Goal: Task Accomplishment & Management: Use online tool/utility

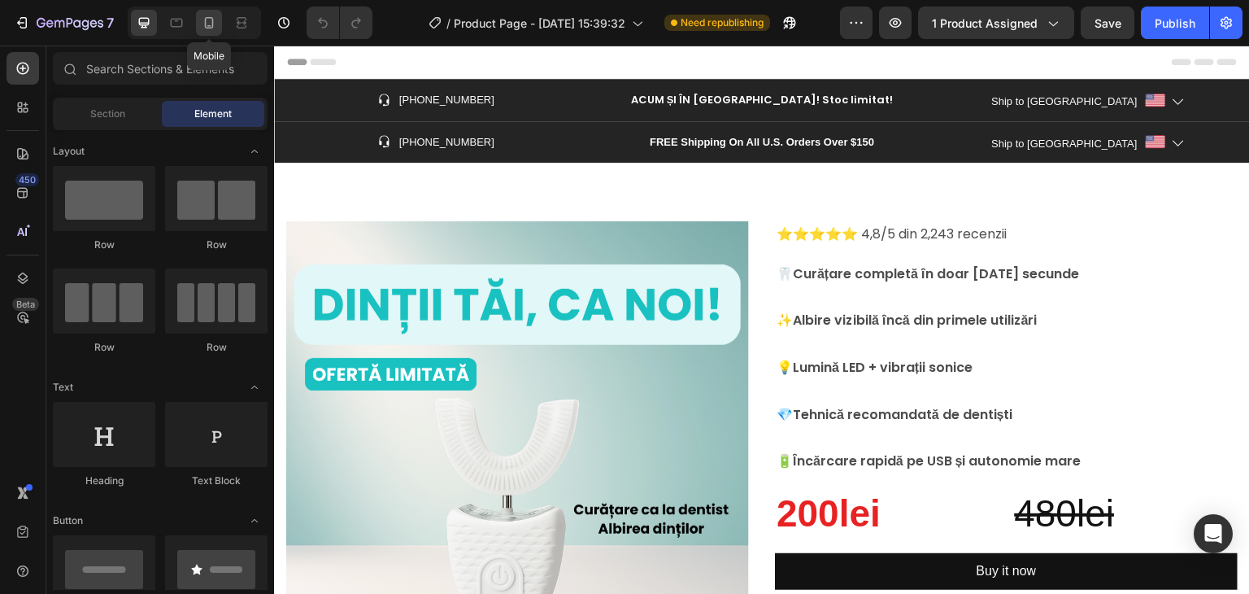
click at [215, 25] on icon at bounding box center [209, 23] width 16 height 16
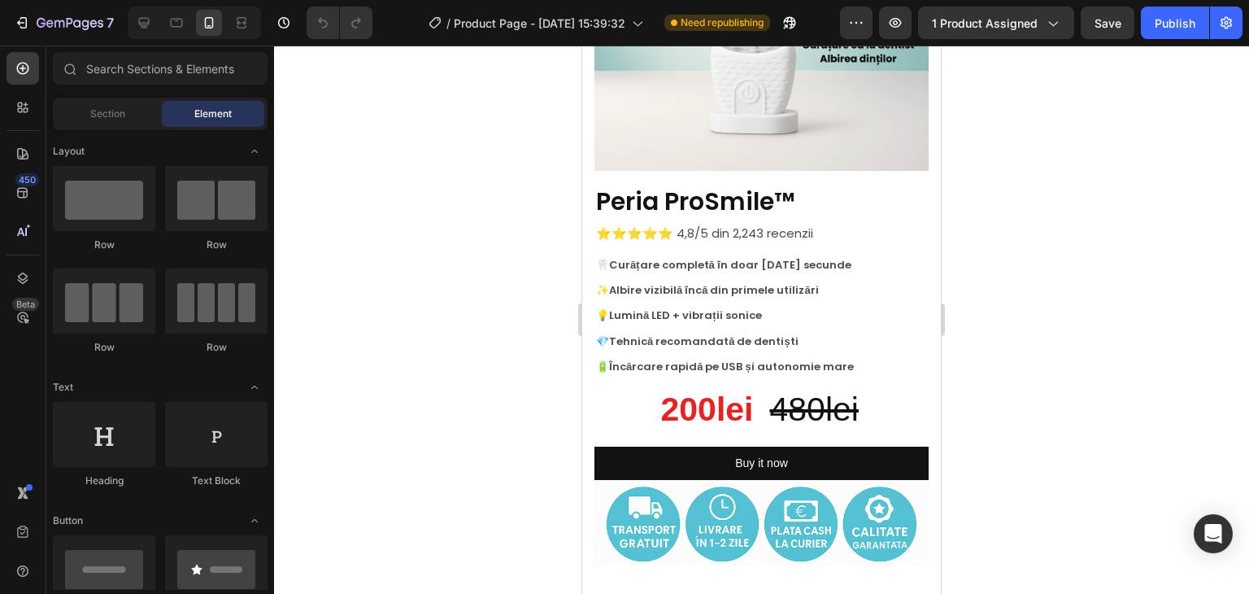
scroll to position [289, 0]
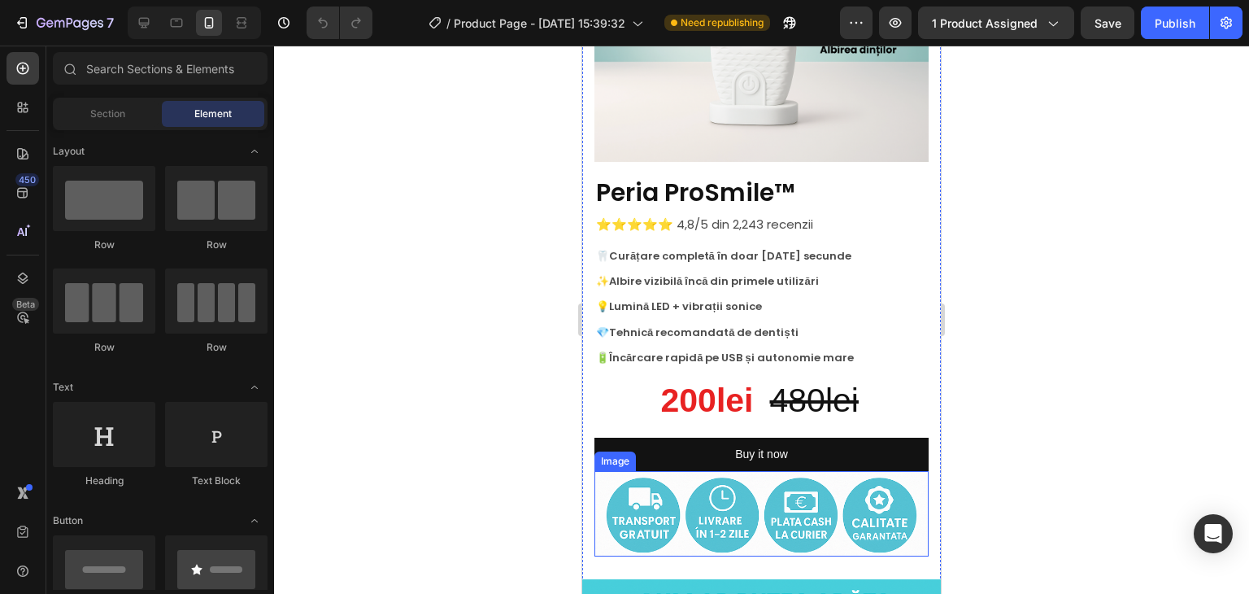
click at [722, 481] on img at bounding box center [762, 513] width 334 height 85
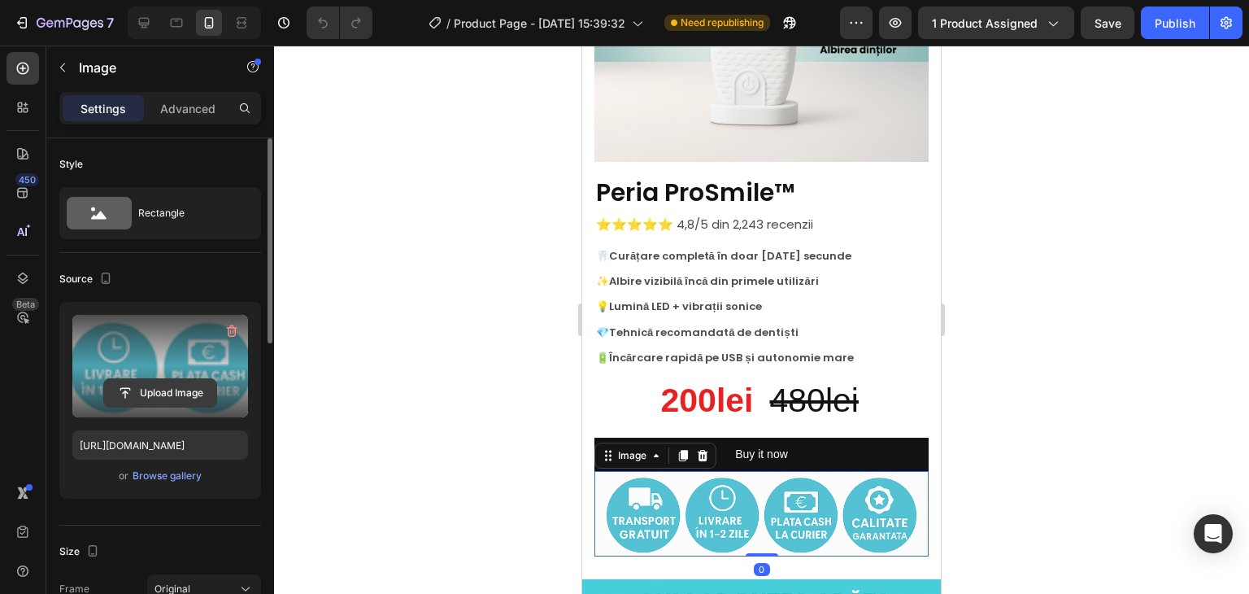
click at [153, 381] on input "file" at bounding box center [160, 393] width 112 height 28
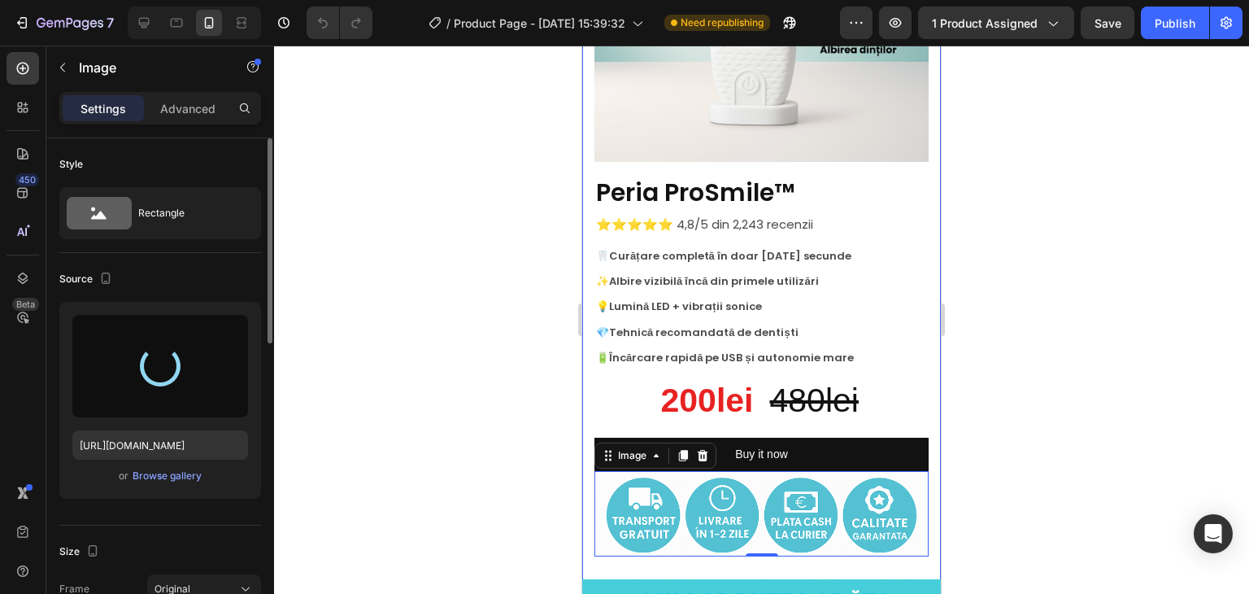
type input "[URL][DOMAIN_NAME]"
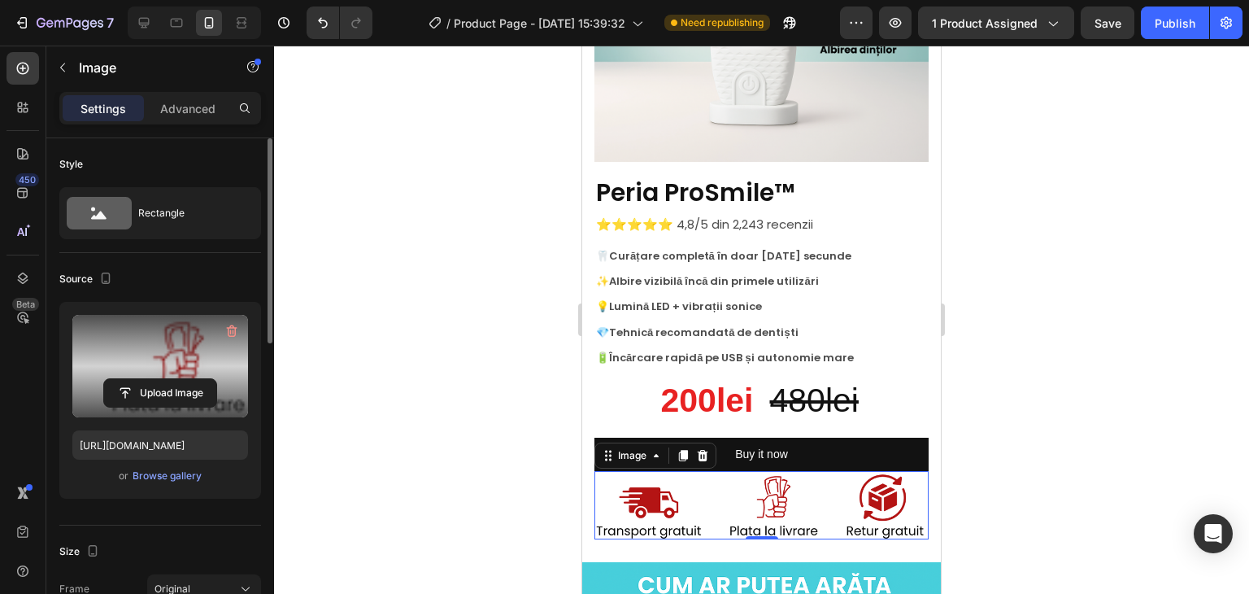
click at [1092, 352] on div at bounding box center [761, 320] width 975 height 548
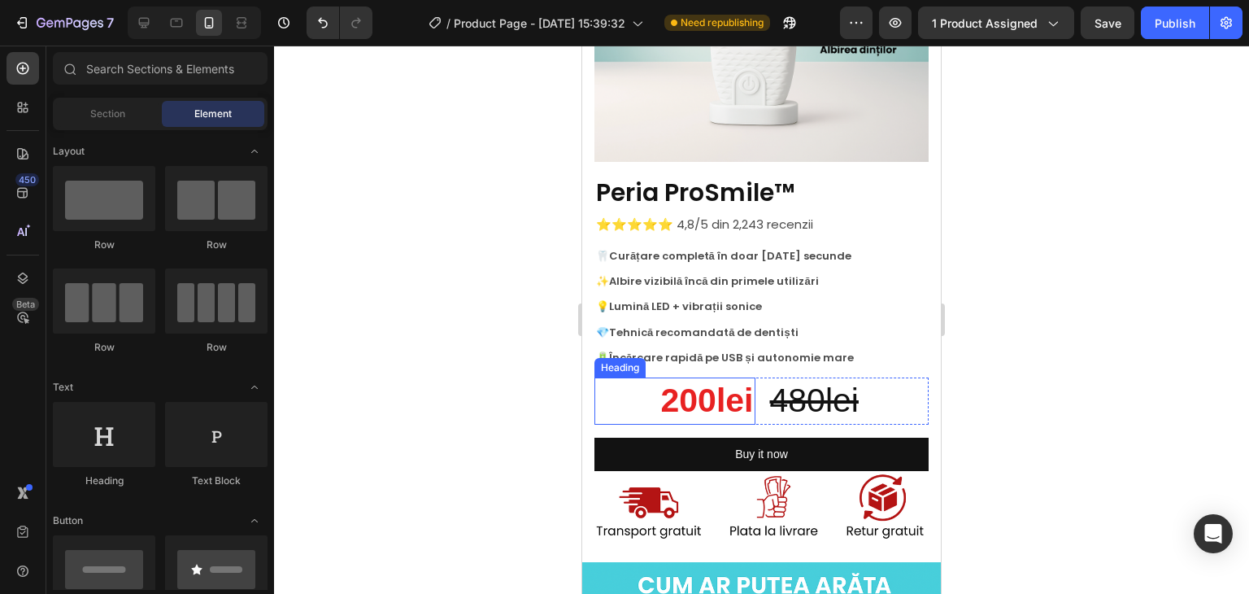
click at [672, 383] on h2 "200lei" at bounding box center [675, 400] width 161 height 46
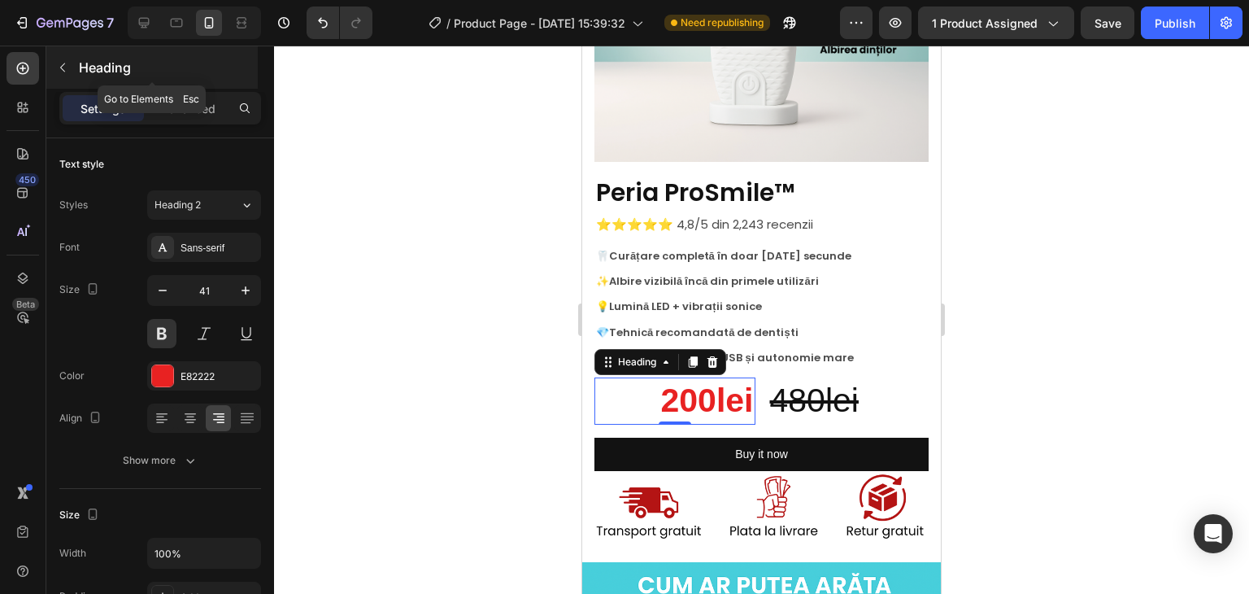
click at [62, 63] on icon "button" at bounding box center [62, 67] width 13 height 13
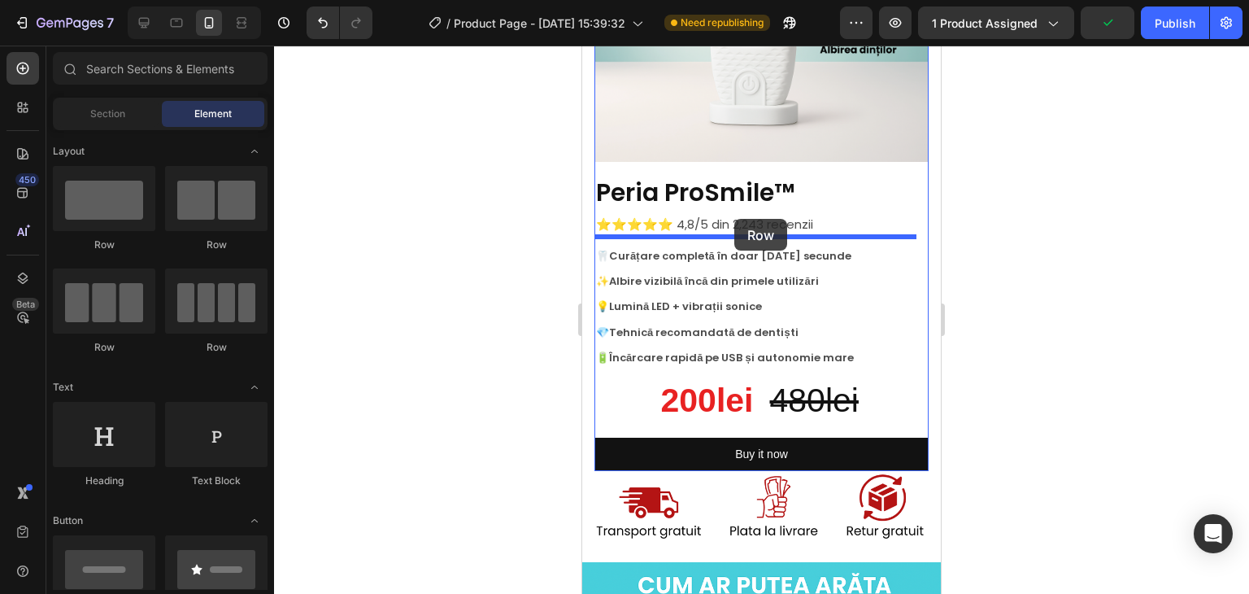
drag, startPoint x: 836, startPoint y: 270, endPoint x: 734, endPoint y: 219, distance: 113.9
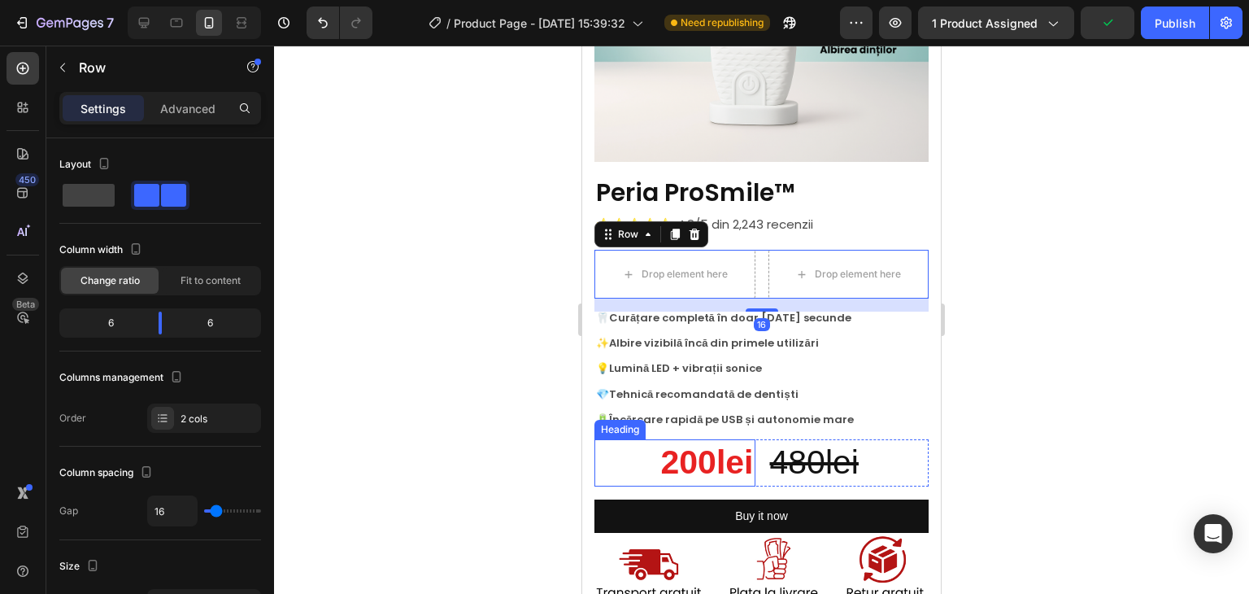
click at [682, 454] on h2 "200lei" at bounding box center [675, 462] width 161 height 46
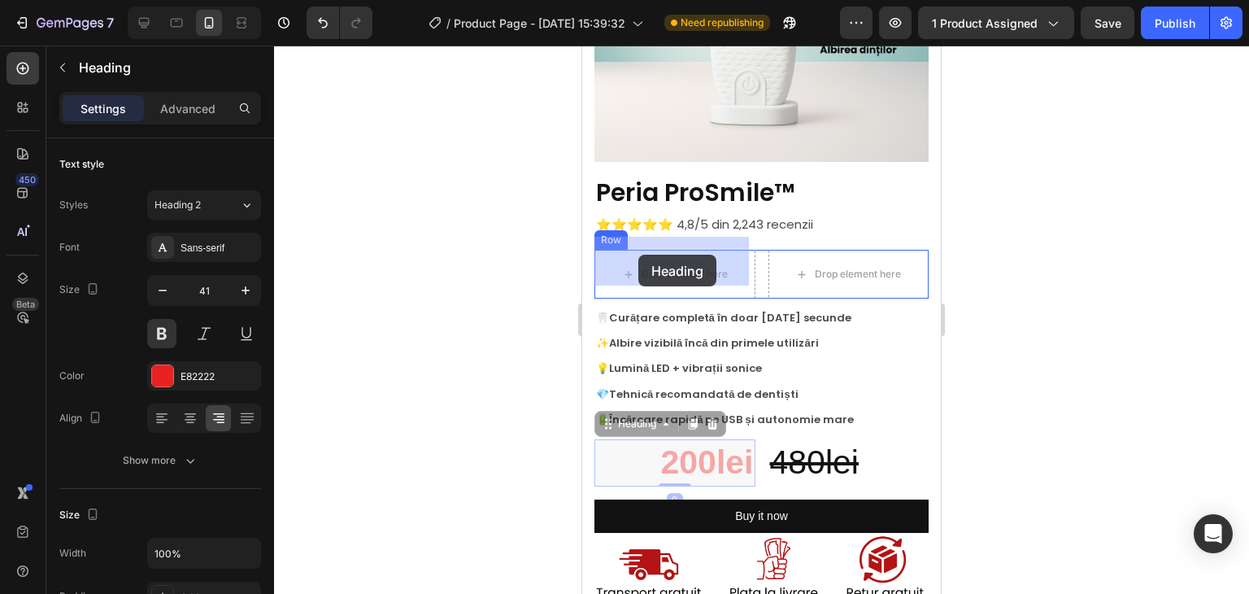
drag, startPoint x: 604, startPoint y: 412, endPoint x: 638, endPoint y: 255, distance: 160.8
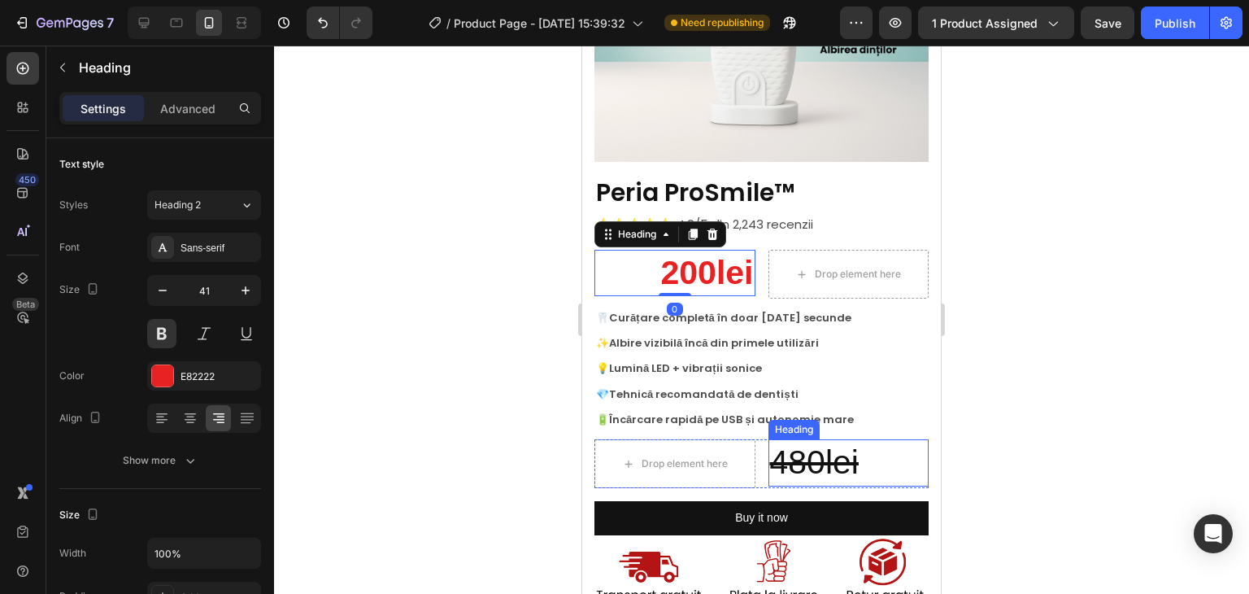
click at [771, 443] on s "480lei" at bounding box center [814, 461] width 89 height 37
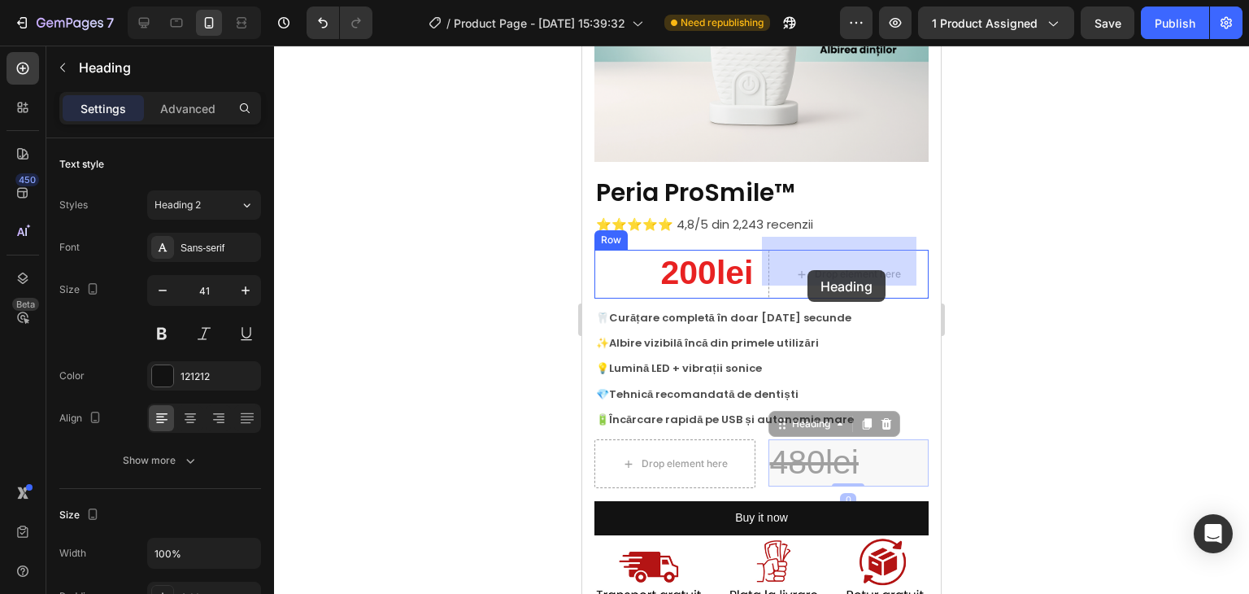
drag, startPoint x: 770, startPoint y: 414, endPoint x: 804, endPoint y: 284, distance: 134.3
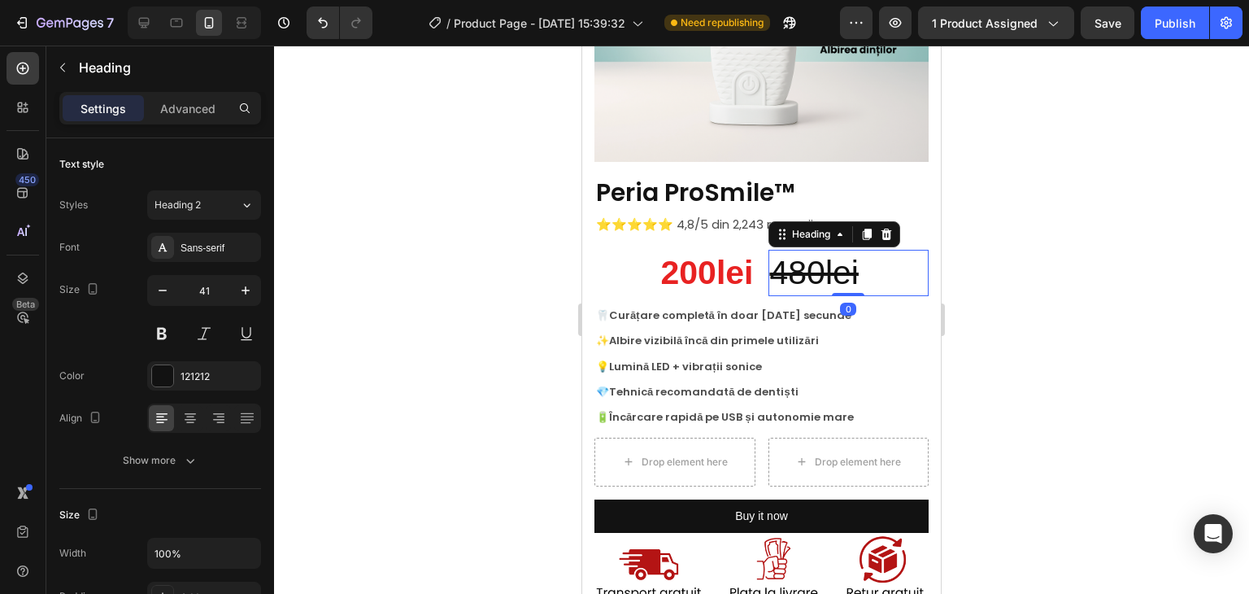
drag, startPoint x: 1070, startPoint y: 252, endPoint x: 1051, endPoint y: 261, distance: 21.5
click at [1071, 252] on div at bounding box center [761, 320] width 975 height 548
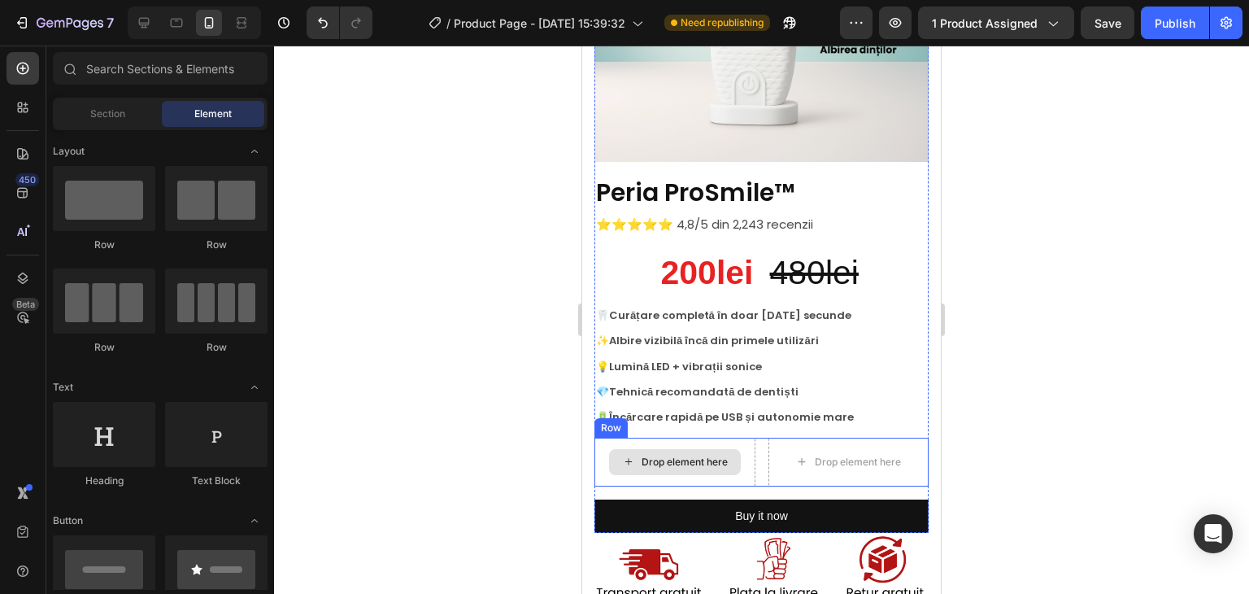
click at [683, 455] on div "Drop element here" at bounding box center [685, 461] width 86 height 13
click at [747, 438] on div "Drop element here" at bounding box center [675, 462] width 161 height 49
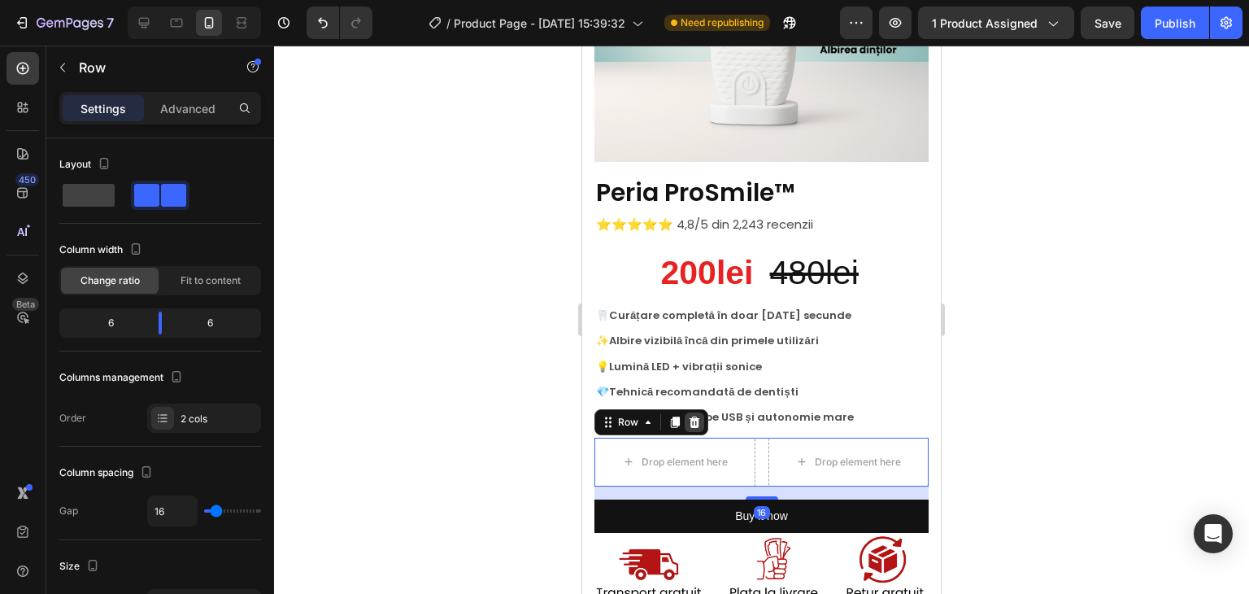
click at [691, 416] on icon at bounding box center [695, 421] width 11 height 11
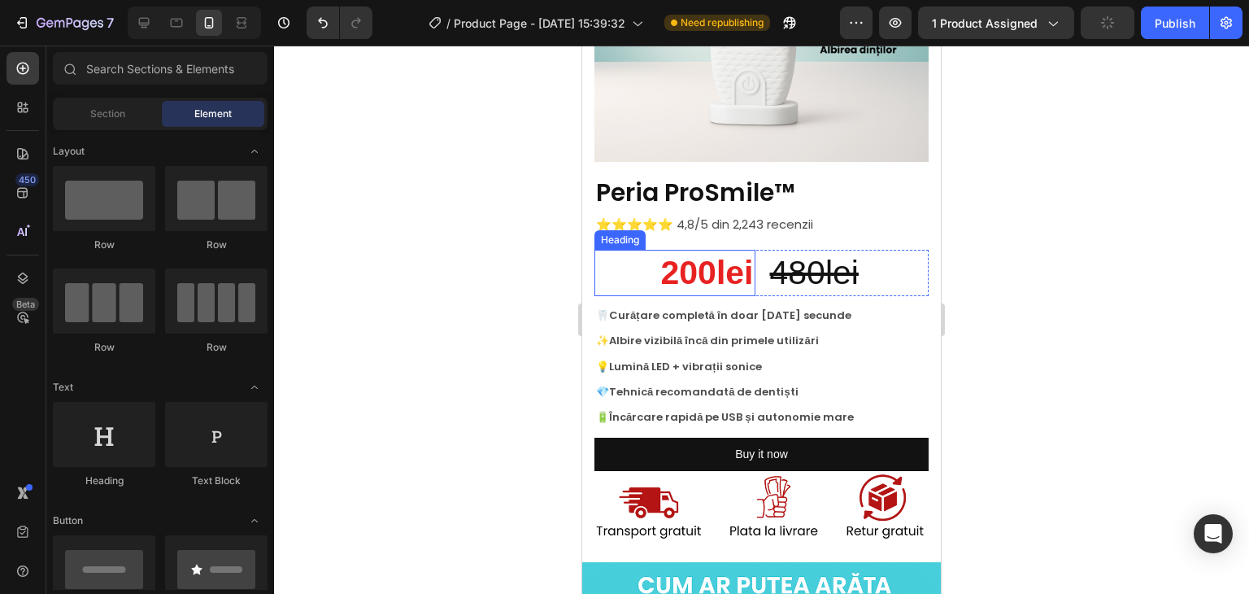
click at [690, 251] on h2 "200lei" at bounding box center [675, 273] width 161 height 46
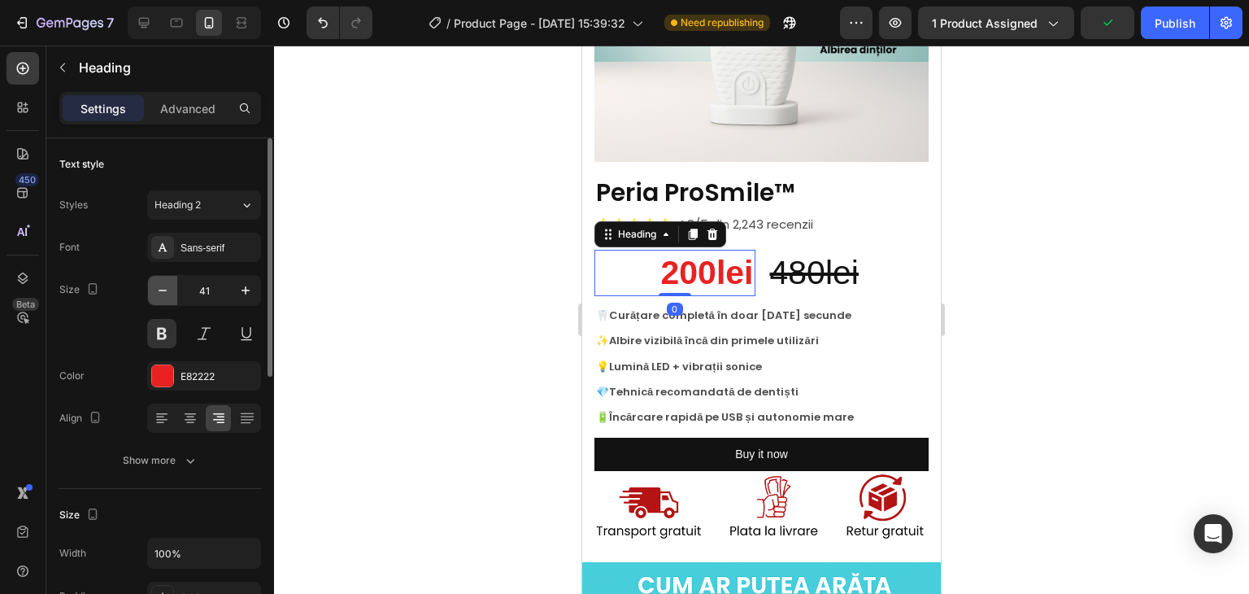
click at [168, 289] on icon "button" at bounding box center [163, 290] width 16 height 16
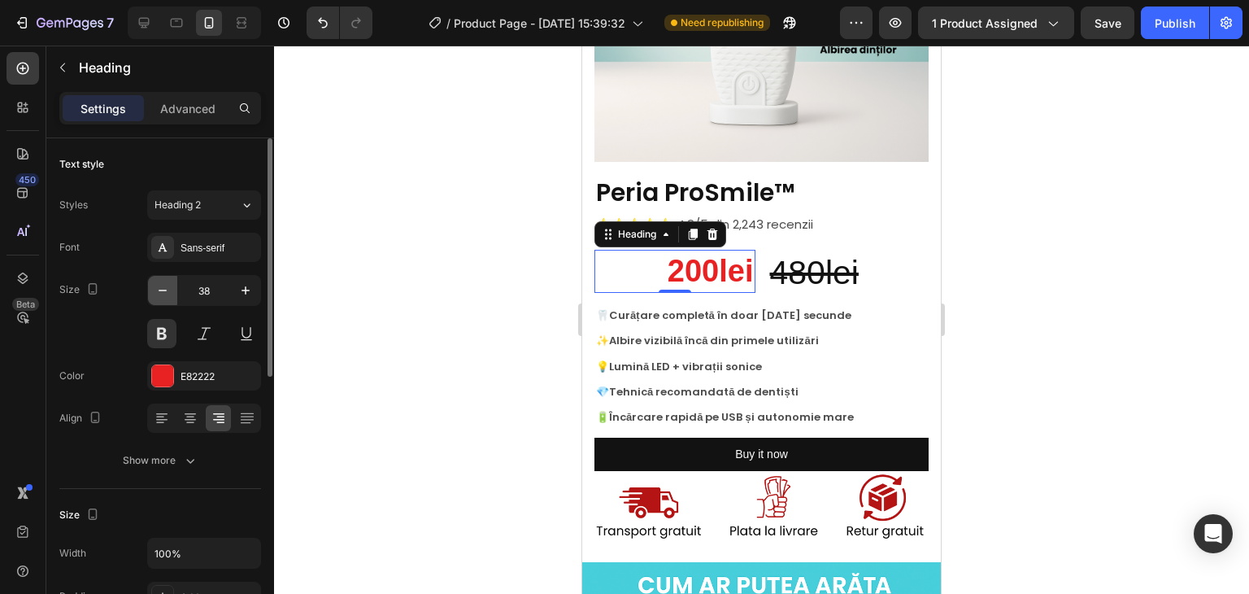
type input "37"
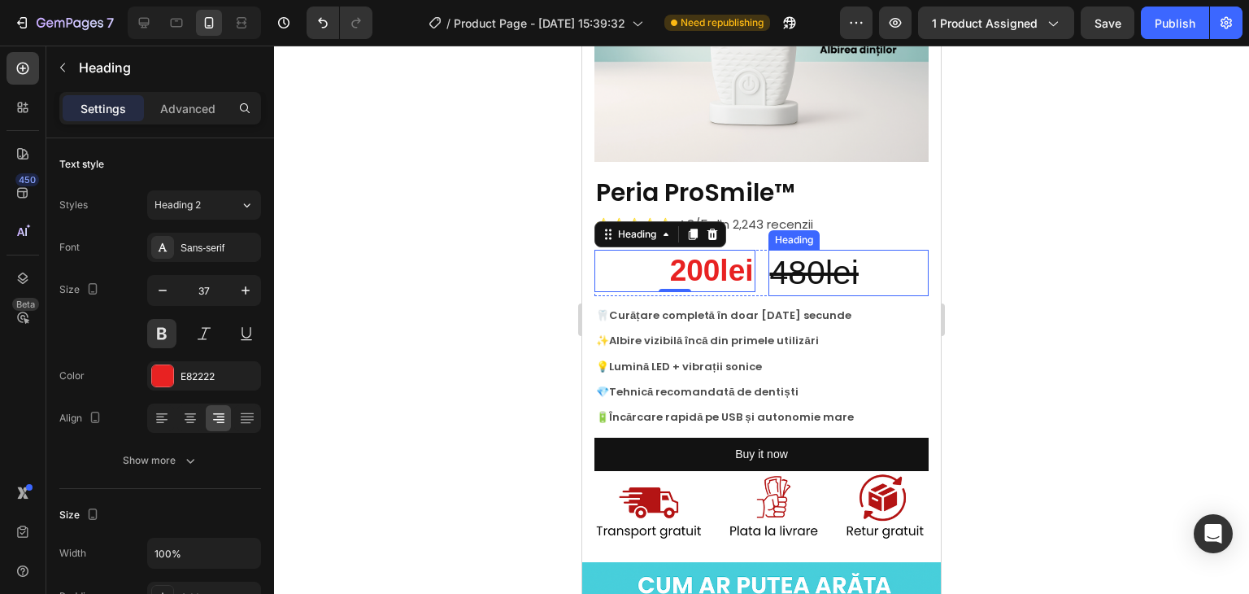
click at [832, 254] on s "480lei" at bounding box center [814, 272] width 89 height 37
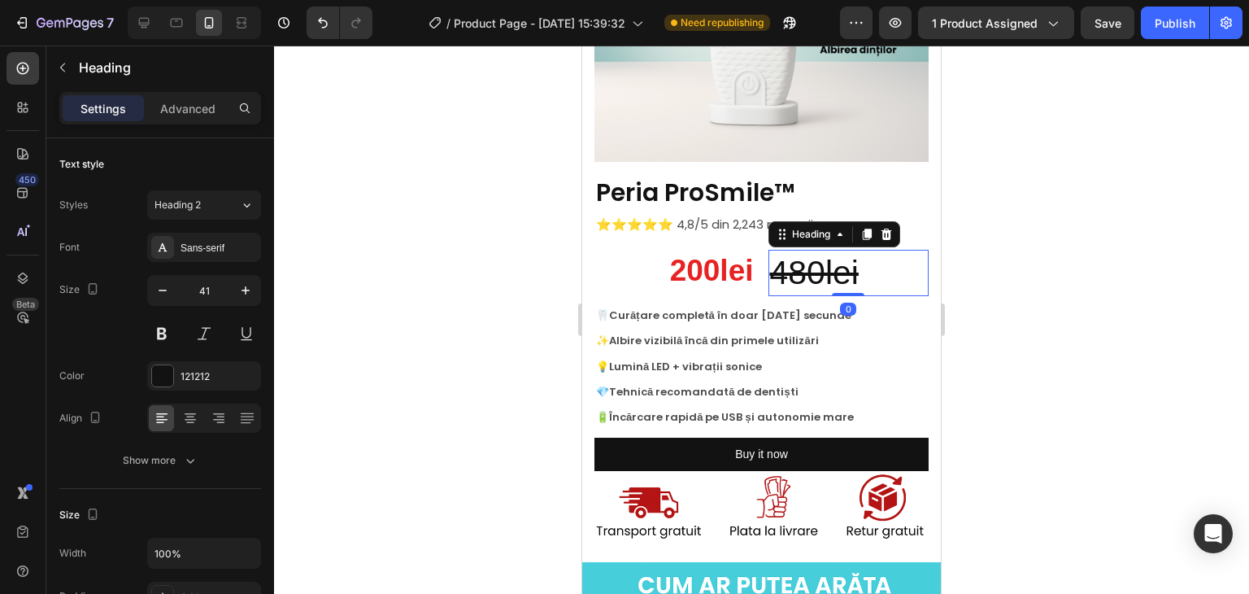
click at [869, 255] on h2 "480lei" at bounding box center [849, 273] width 161 height 46
click at [870, 255] on p "480lei" at bounding box center [849, 272] width 158 height 43
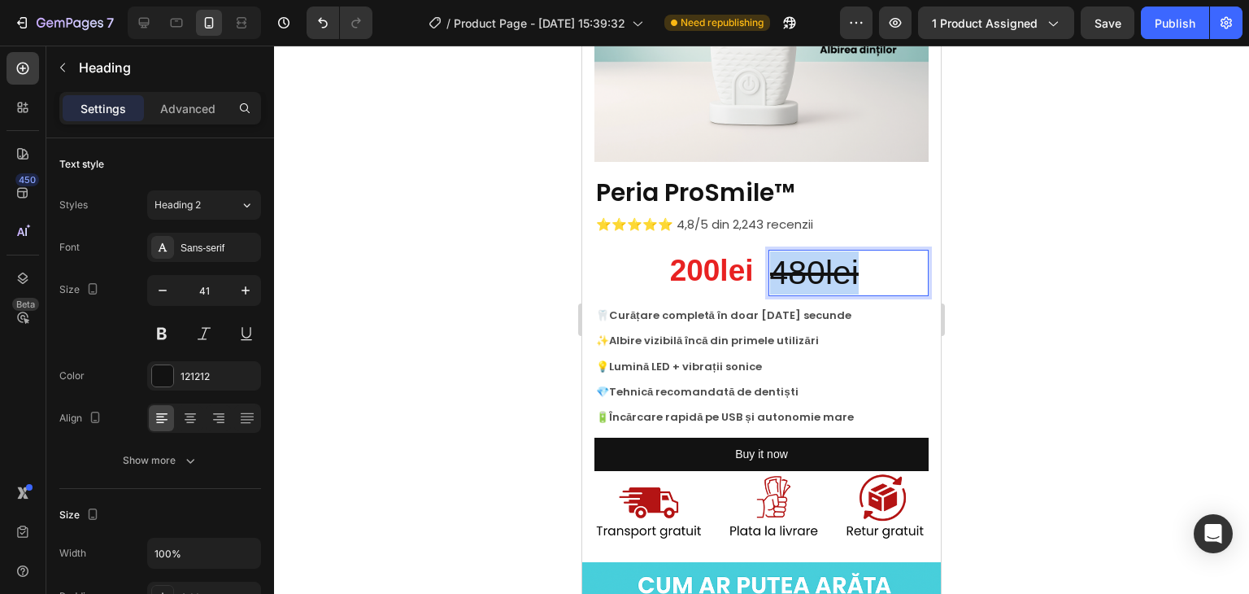
click at [870, 255] on p "480lei" at bounding box center [849, 272] width 158 height 43
click at [687, 250] on h2 "200lei" at bounding box center [675, 271] width 161 height 42
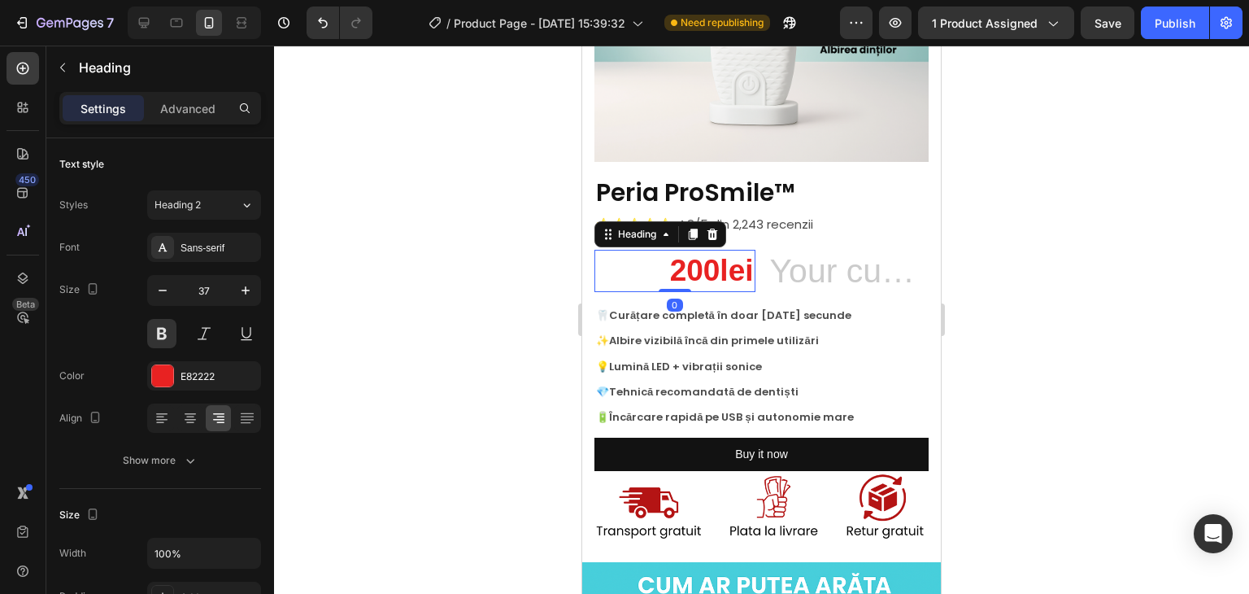
click at [706, 255] on h2 "200lei" at bounding box center [675, 271] width 161 height 42
click at [706, 255] on p "200lei" at bounding box center [675, 270] width 158 height 39
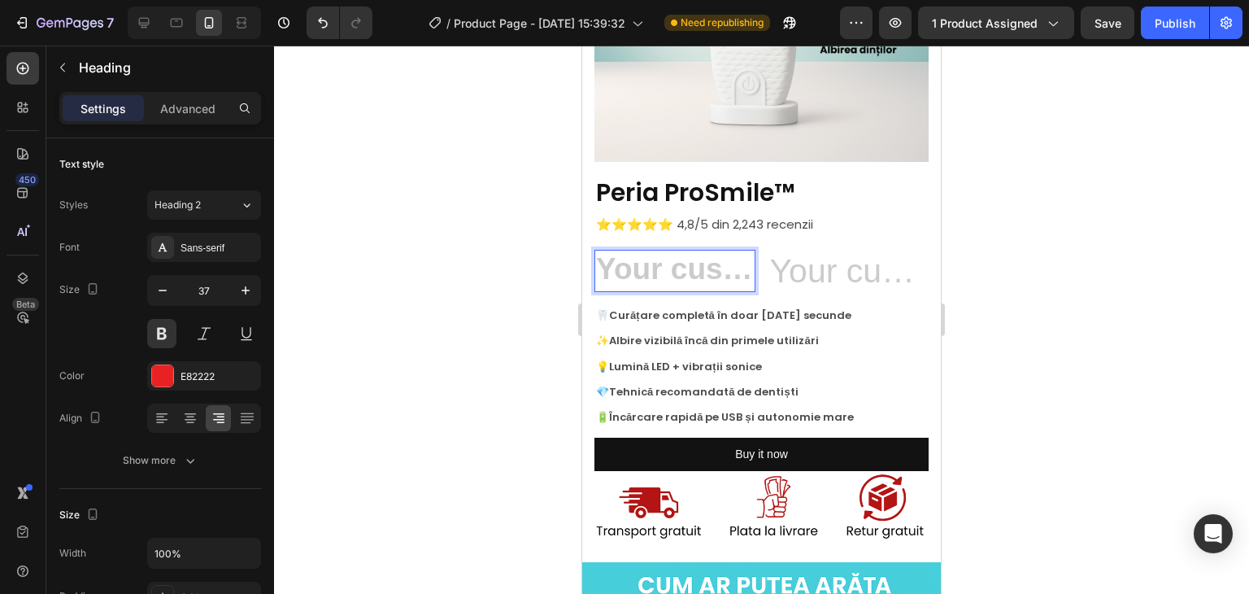
click at [804, 257] on h2 "Rich Text Editor. Editing area: main" at bounding box center [849, 273] width 161 height 46
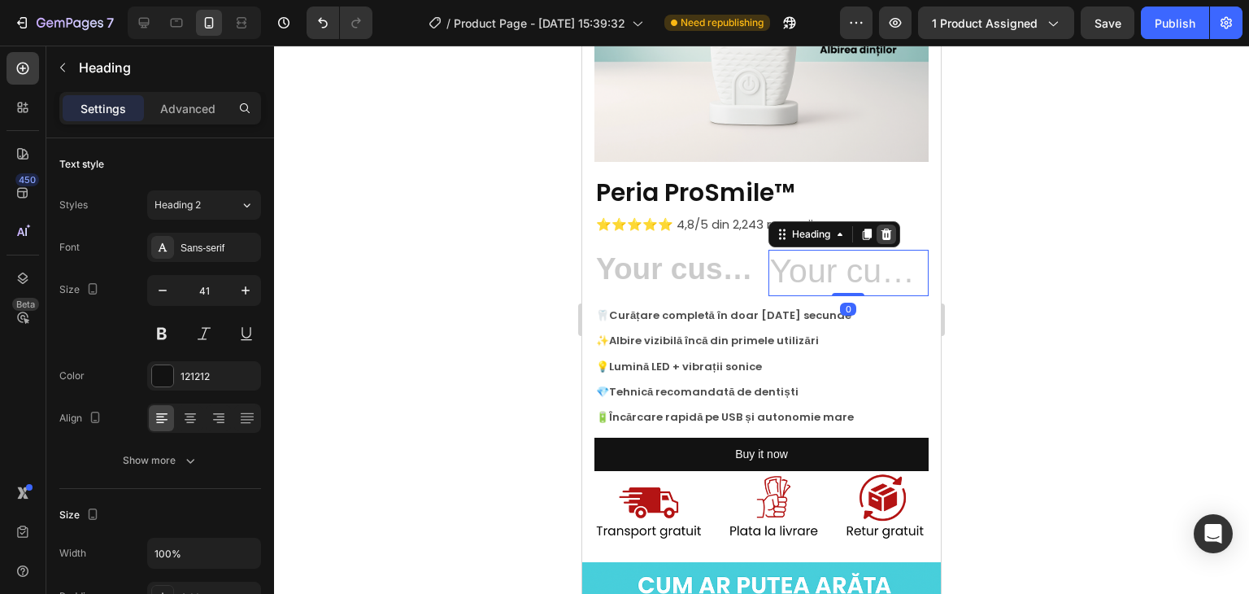
click at [888, 224] on div at bounding box center [887, 234] width 20 height 20
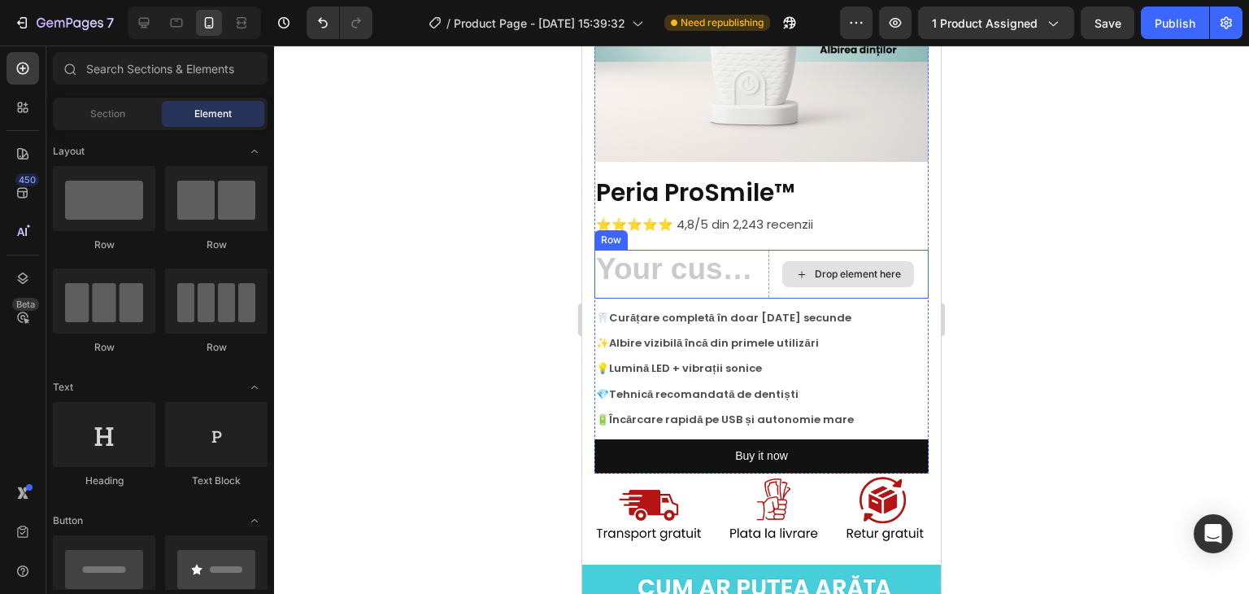
click at [717, 264] on h2 "Rich Text Editor. Editing area: main" at bounding box center [675, 271] width 161 height 42
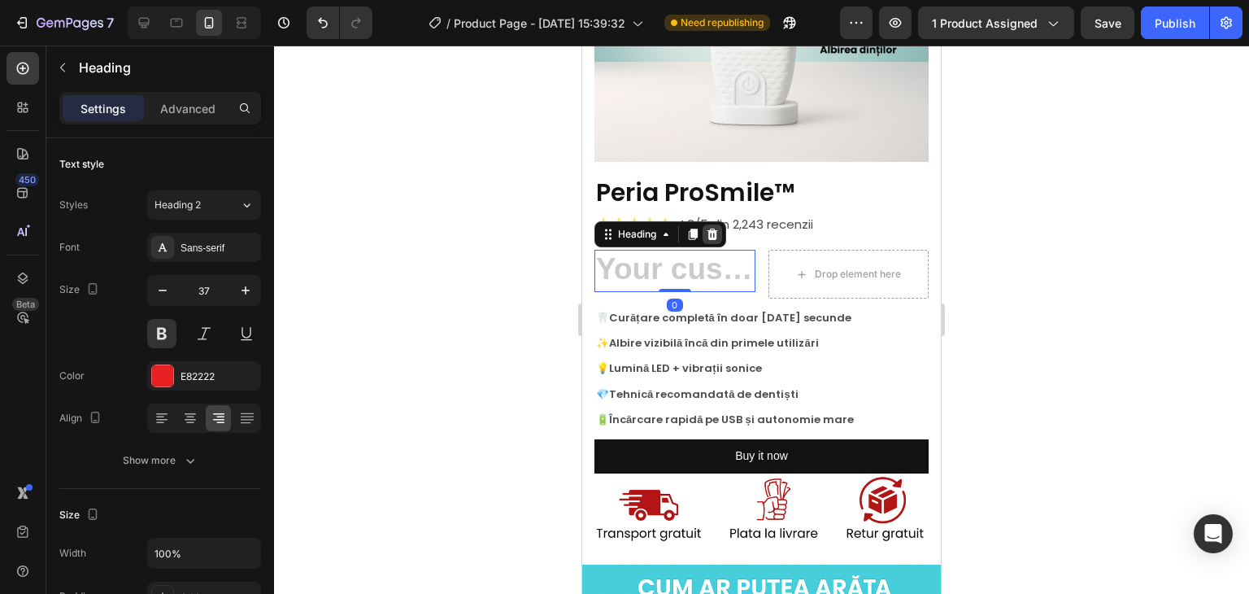
click at [713, 229] on icon at bounding box center [713, 234] width 11 height 11
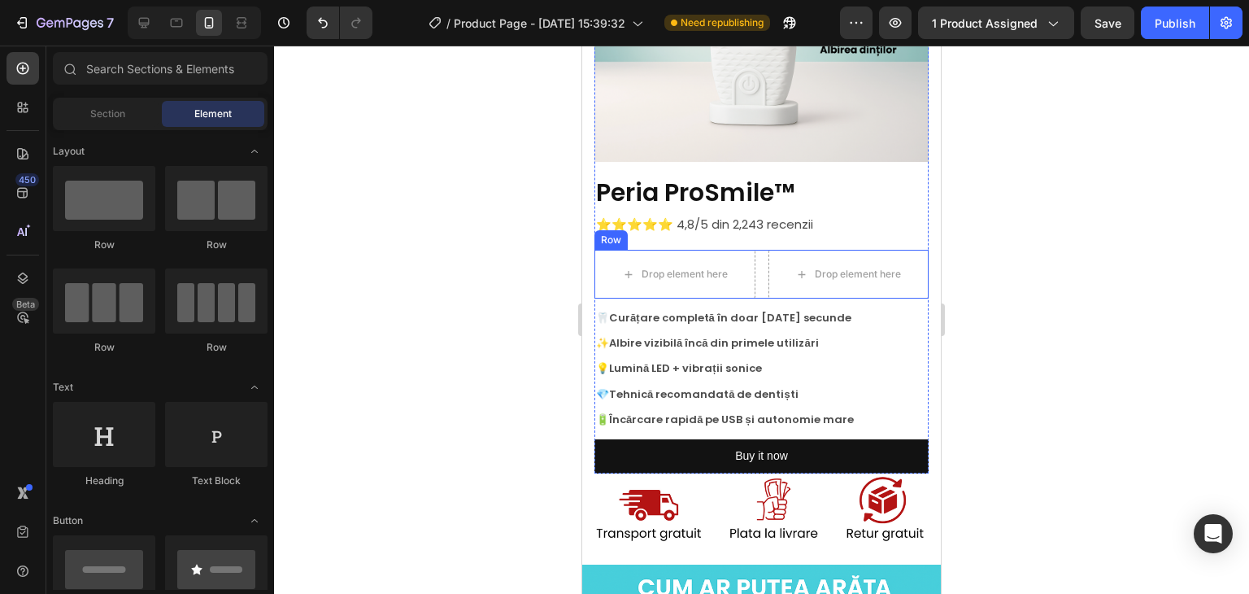
click at [755, 250] on div "Drop element here Drop element here Row" at bounding box center [762, 274] width 334 height 49
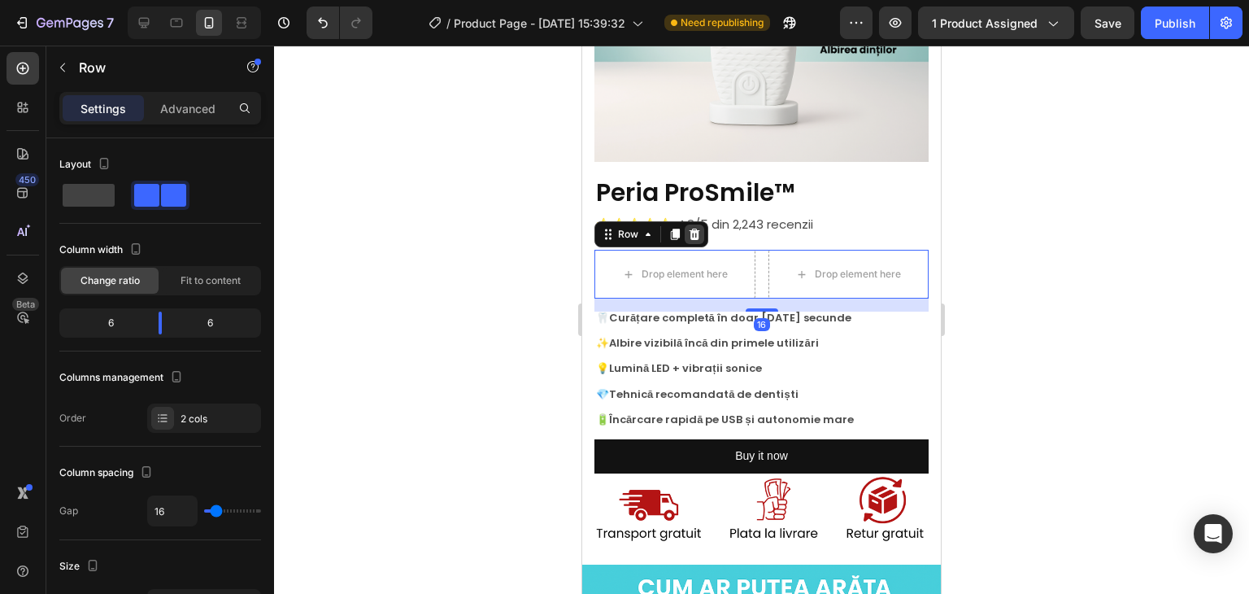
click at [696, 229] on icon at bounding box center [695, 234] width 11 height 11
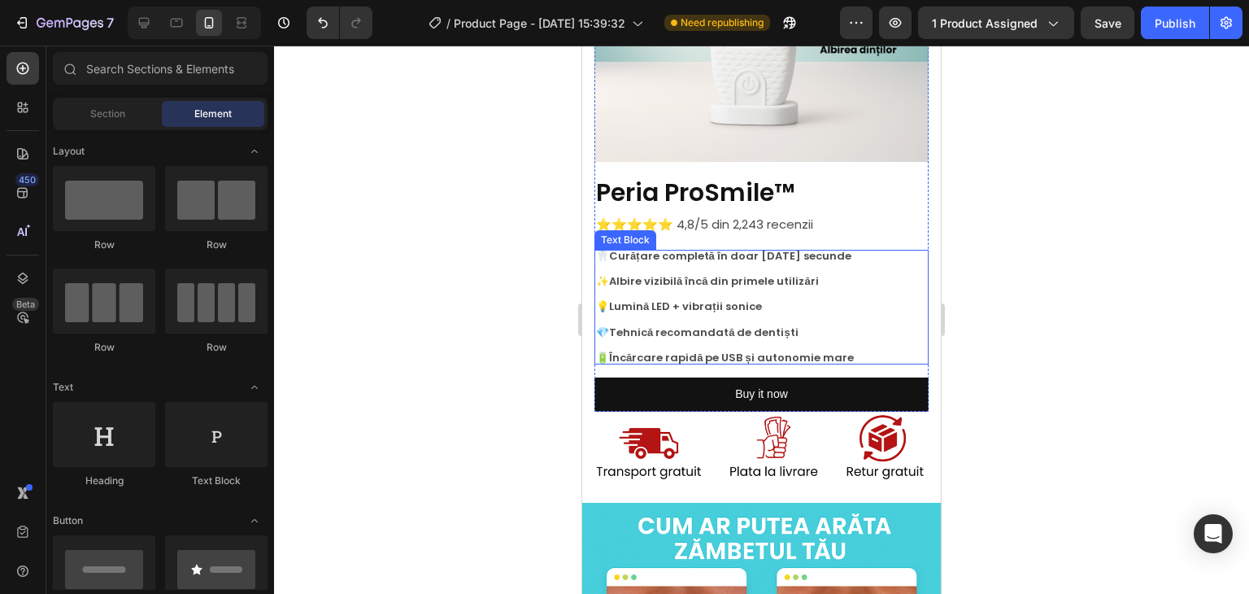
click at [647, 248] on strong "Curățare completă în doar [DATE] secunde" at bounding box center [730, 255] width 242 height 15
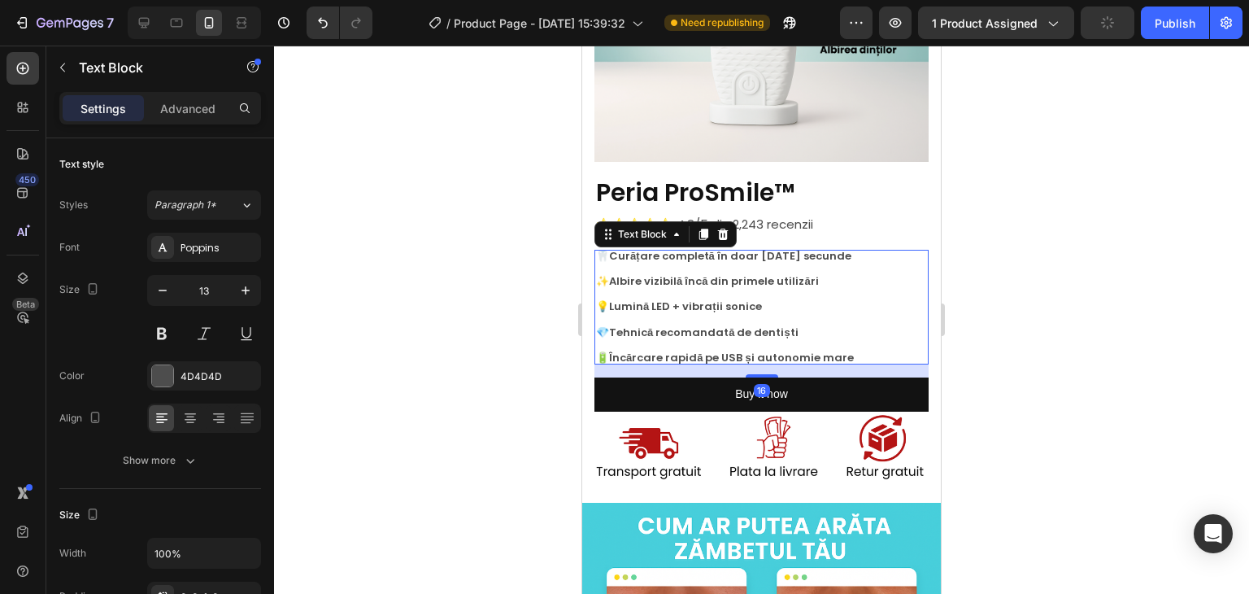
click at [600, 250] on p "🦷 Curățare completă în doar [DATE] secunde" at bounding box center [761, 256] width 331 height 13
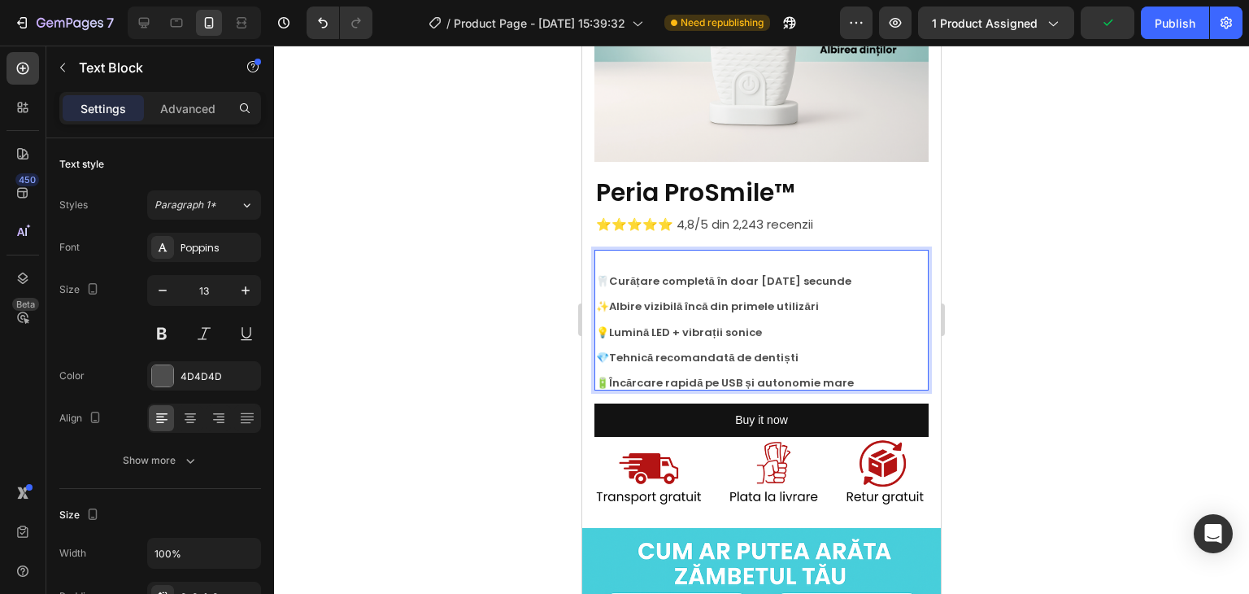
click at [631, 250] on p "Rich Text Editor. Editing area: main" at bounding box center [761, 256] width 331 height 13
click at [625, 250] on p "179,00lei 260,00lei" at bounding box center [761, 256] width 331 height 13
drag, startPoint x: 645, startPoint y: 244, endPoint x: 698, endPoint y: 245, distance: 52.9
click at [698, 250] on p "179,00lei 260,00lei" at bounding box center [761, 256] width 331 height 13
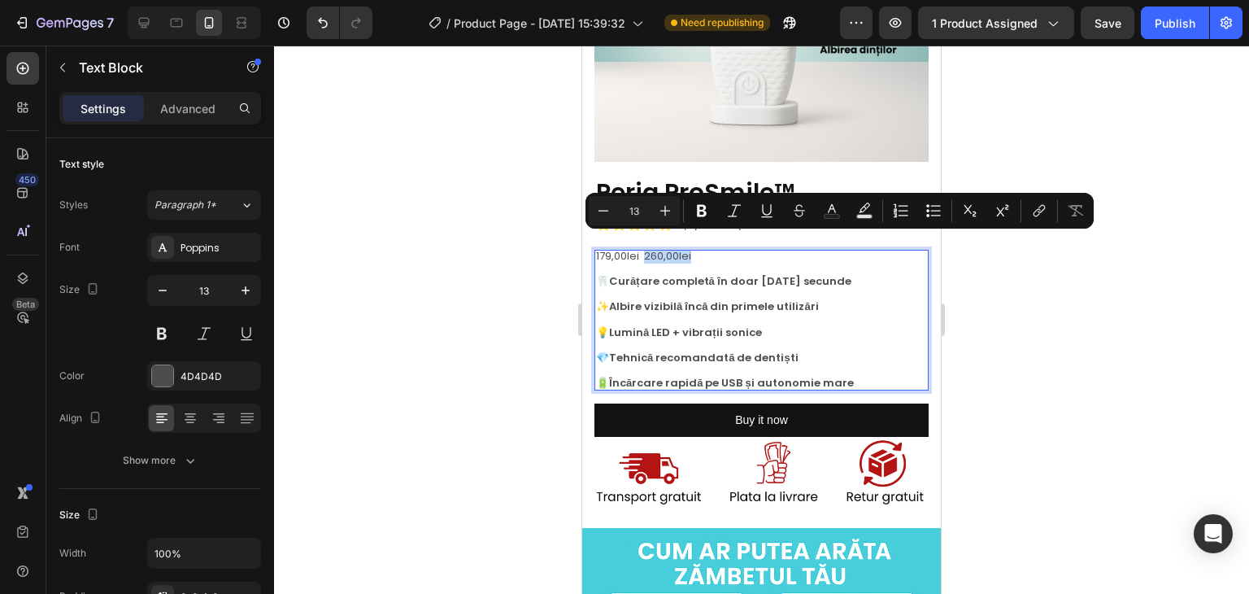
click at [700, 250] on p "179,00lei 260,00lei" at bounding box center [761, 256] width 331 height 13
click at [678, 250] on p "179,00lei 260,00lei" at bounding box center [761, 256] width 331 height 13
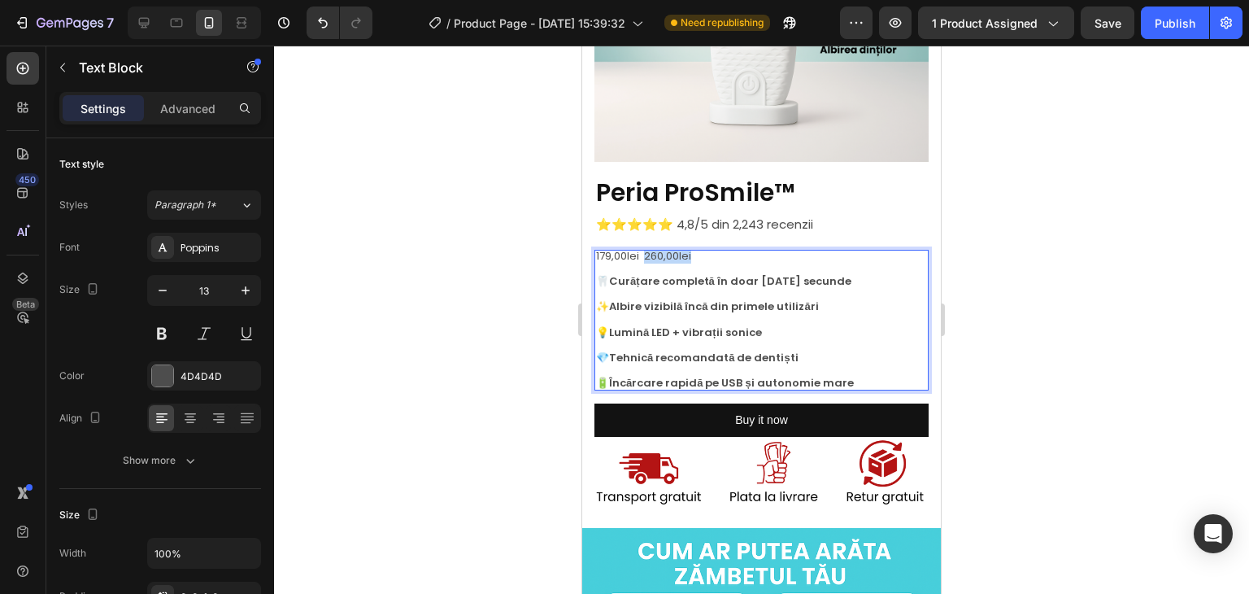
click at [679, 250] on p "179,00lei 260,00lei" at bounding box center [761, 256] width 331 height 13
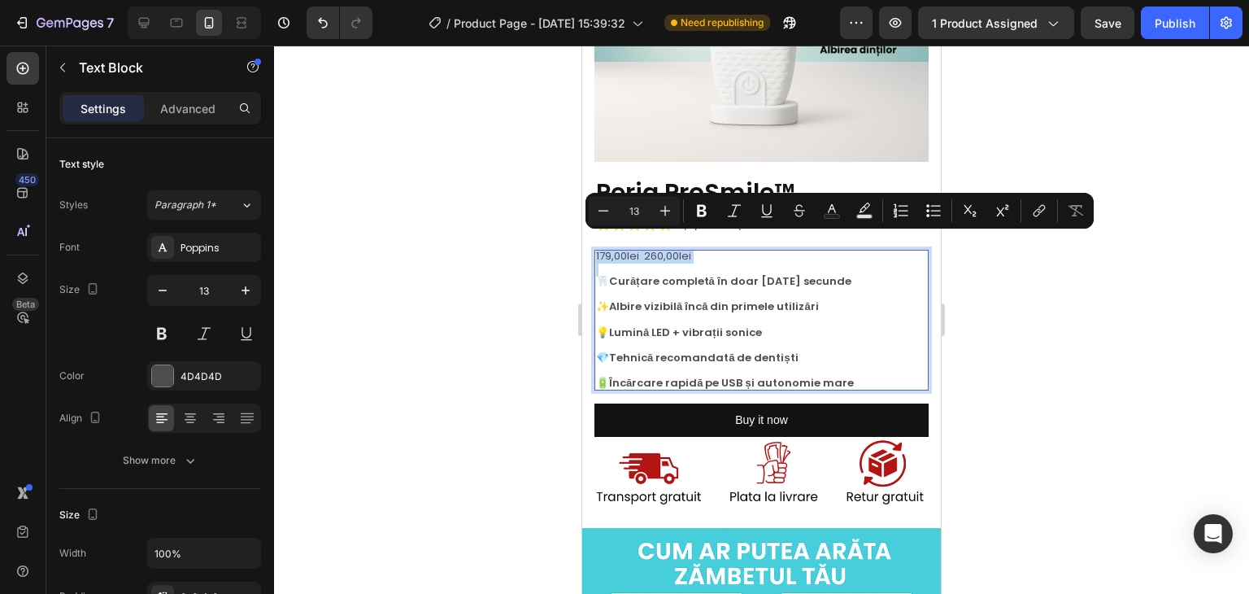
click at [679, 250] on p "179,00lei 260,00lei" at bounding box center [761, 256] width 331 height 13
click at [706, 211] on icon "Editor contextual toolbar" at bounding box center [702, 211] width 16 height 16
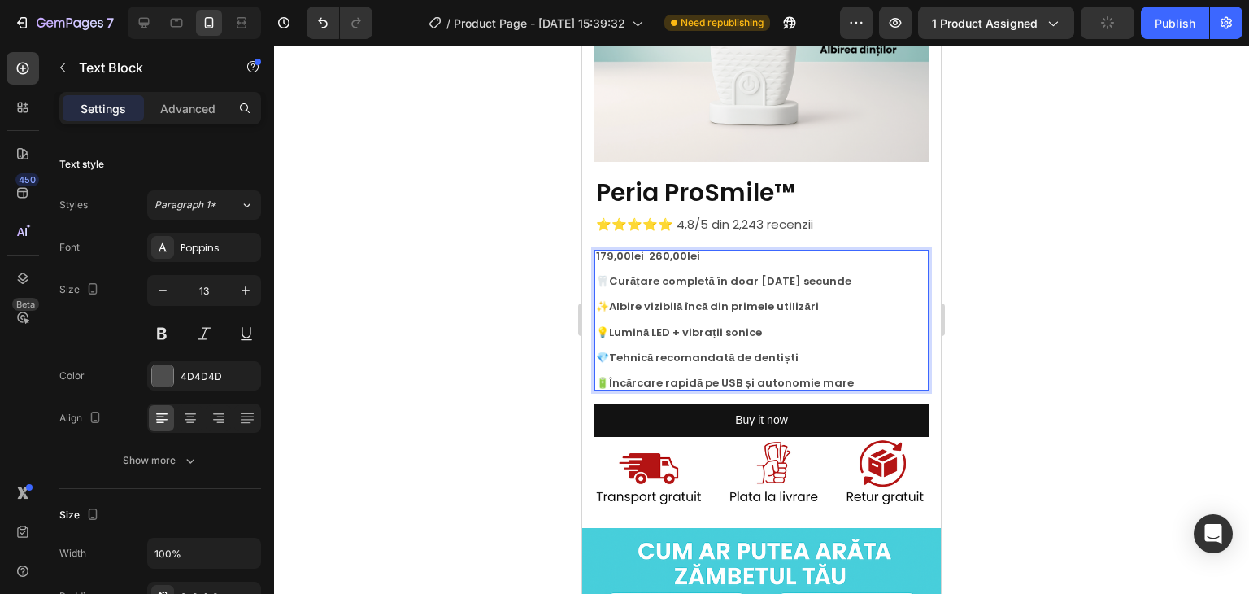
click at [997, 285] on div at bounding box center [761, 320] width 975 height 548
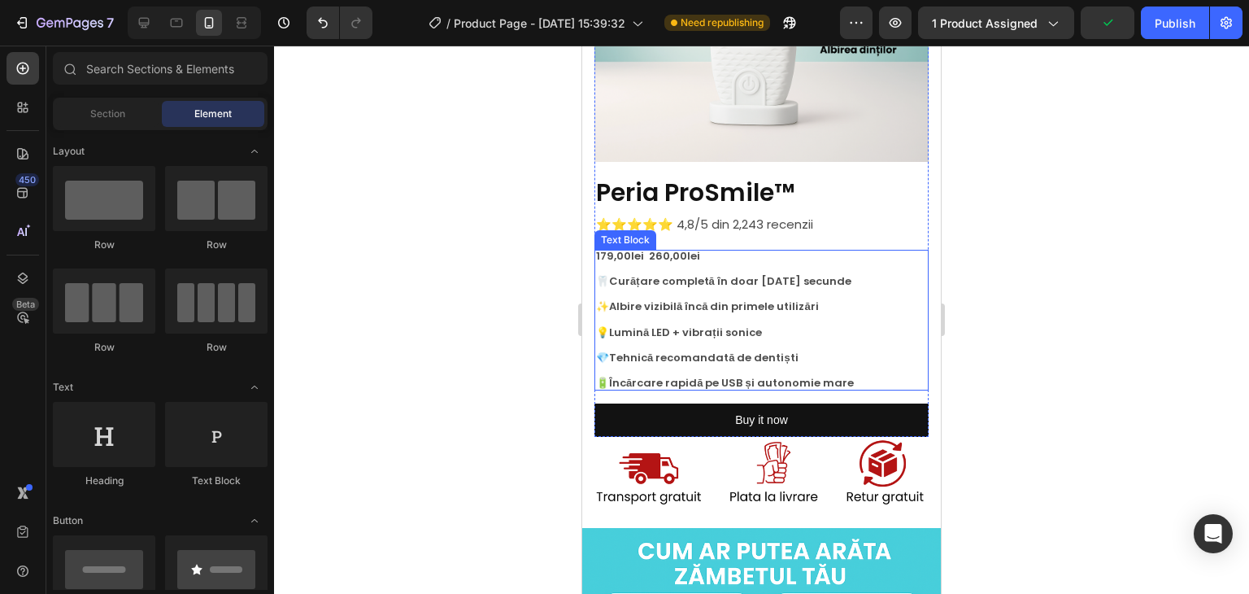
click at [673, 248] on strong "179,00lei 260,00lei" at bounding box center [648, 255] width 104 height 15
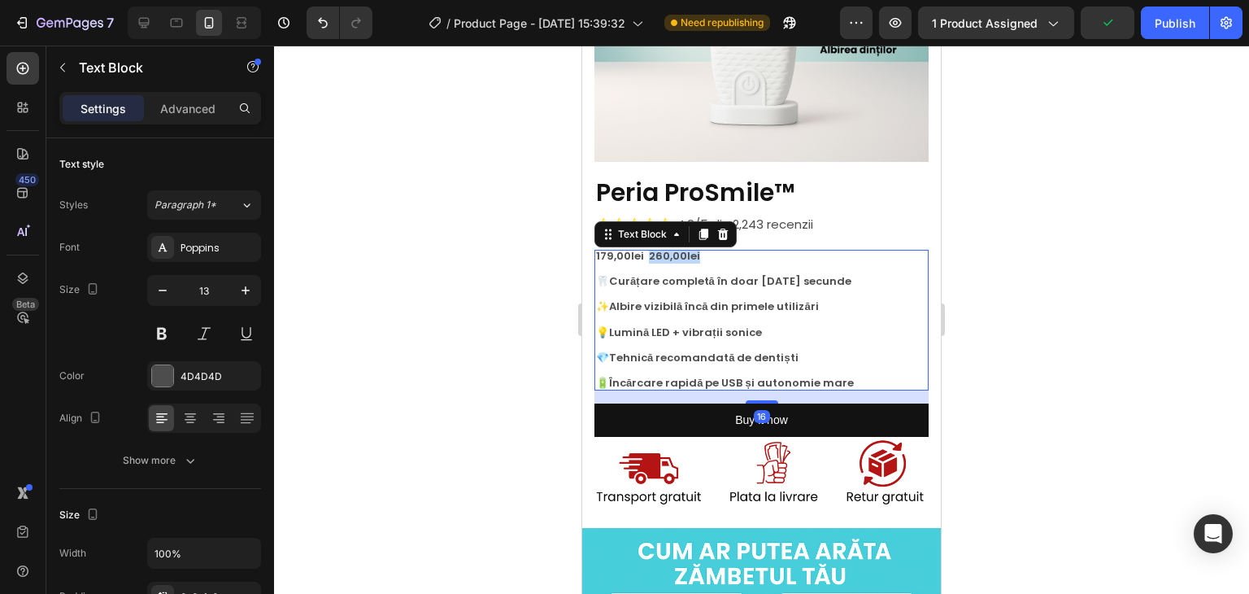
click at [656, 248] on strong "179,00lei 260,00lei" at bounding box center [648, 255] width 104 height 15
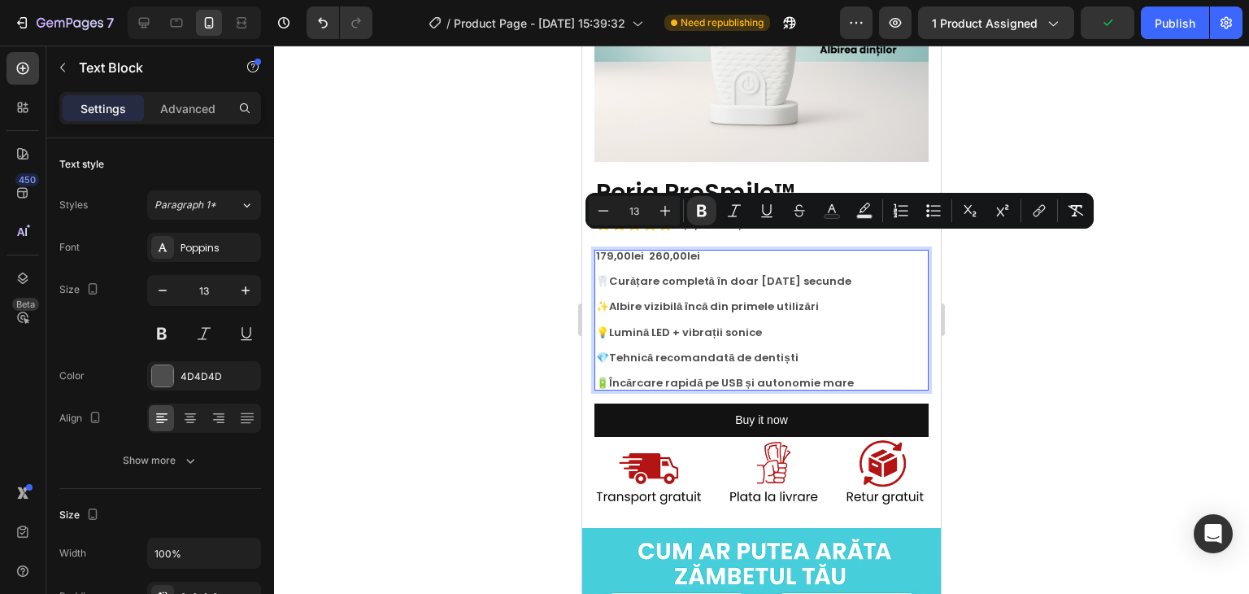
click at [642, 248] on strong "179,00lei 260,00lei" at bounding box center [648, 255] width 104 height 15
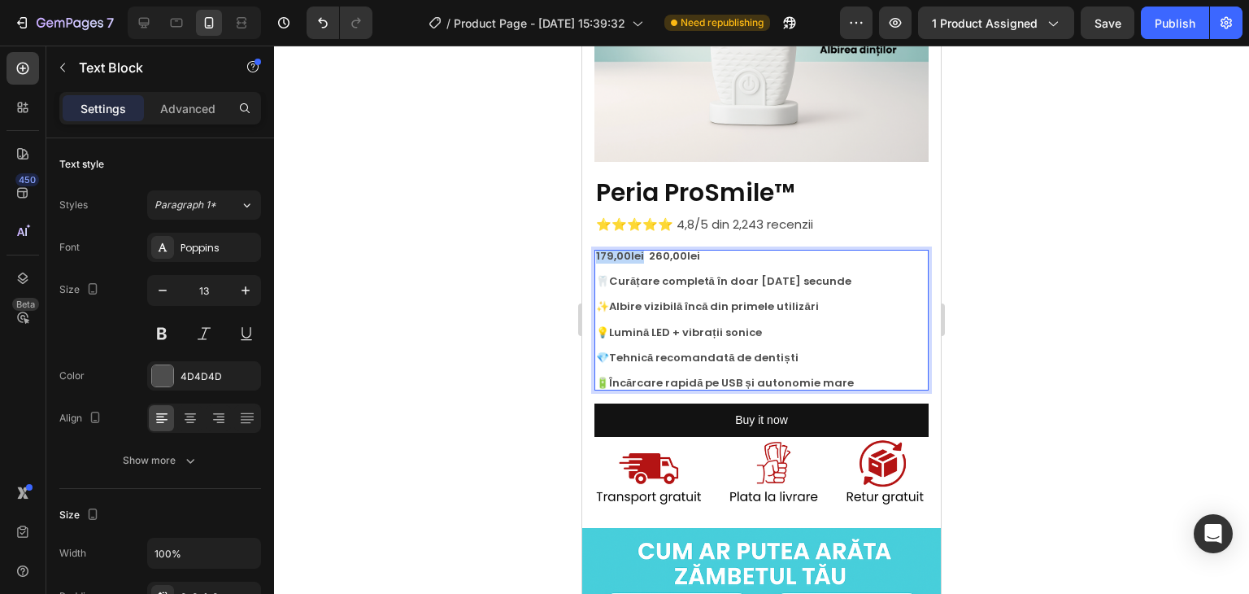
drag, startPoint x: 641, startPoint y: 243, endPoint x: 596, endPoint y: 246, distance: 44.8
click at [596, 248] on strong "179,00lei 260,00lei" at bounding box center [648, 255] width 104 height 15
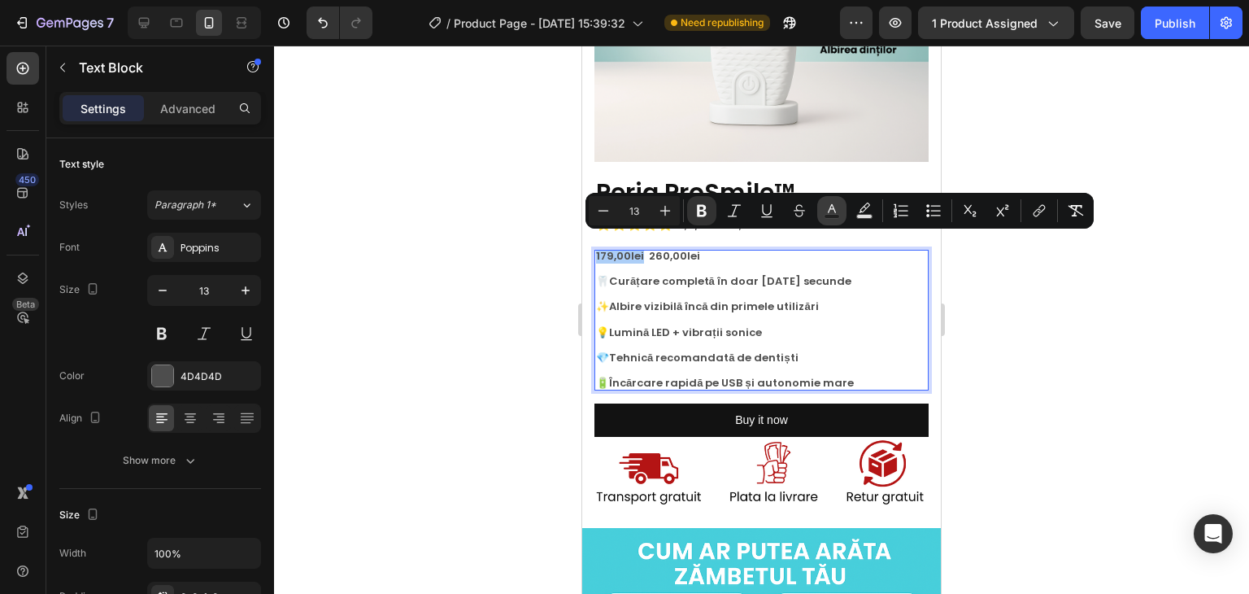
click at [833, 206] on icon "Editor contextual toolbar" at bounding box center [832, 211] width 16 height 16
type input "4D4D4D"
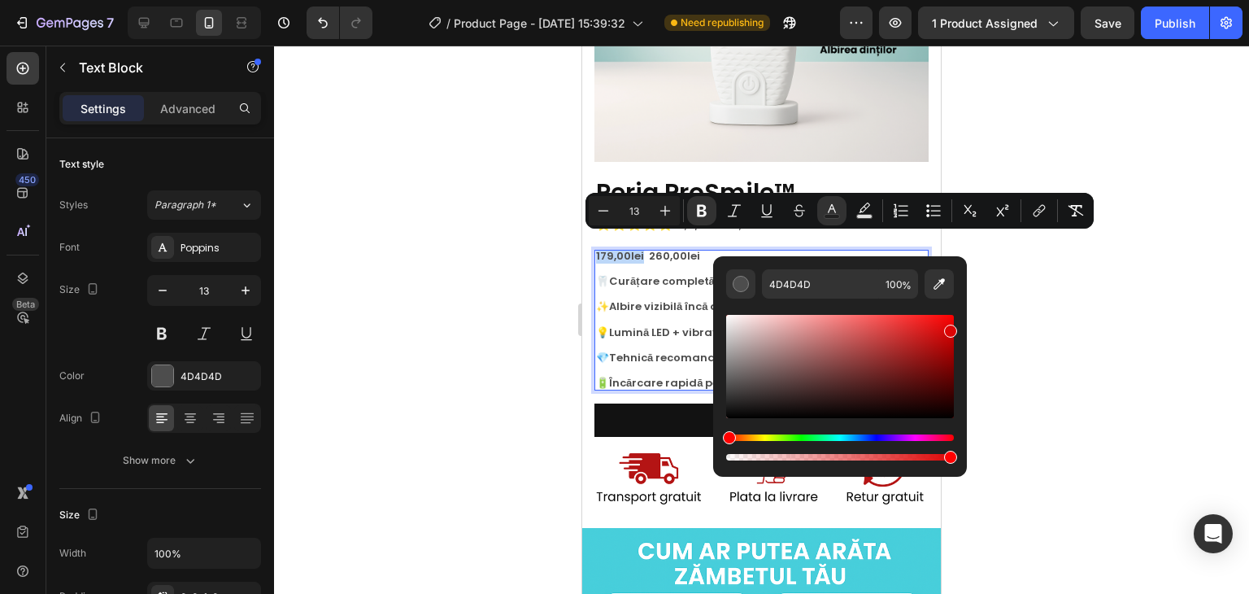
drag, startPoint x: 923, startPoint y: 338, endPoint x: 951, endPoint y: 328, distance: 29.3
click at [951, 328] on div "Editor contextual toolbar" at bounding box center [840, 366] width 228 height 103
type input "DD0404"
click at [1028, 298] on div at bounding box center [761, 320] width 975 height 548
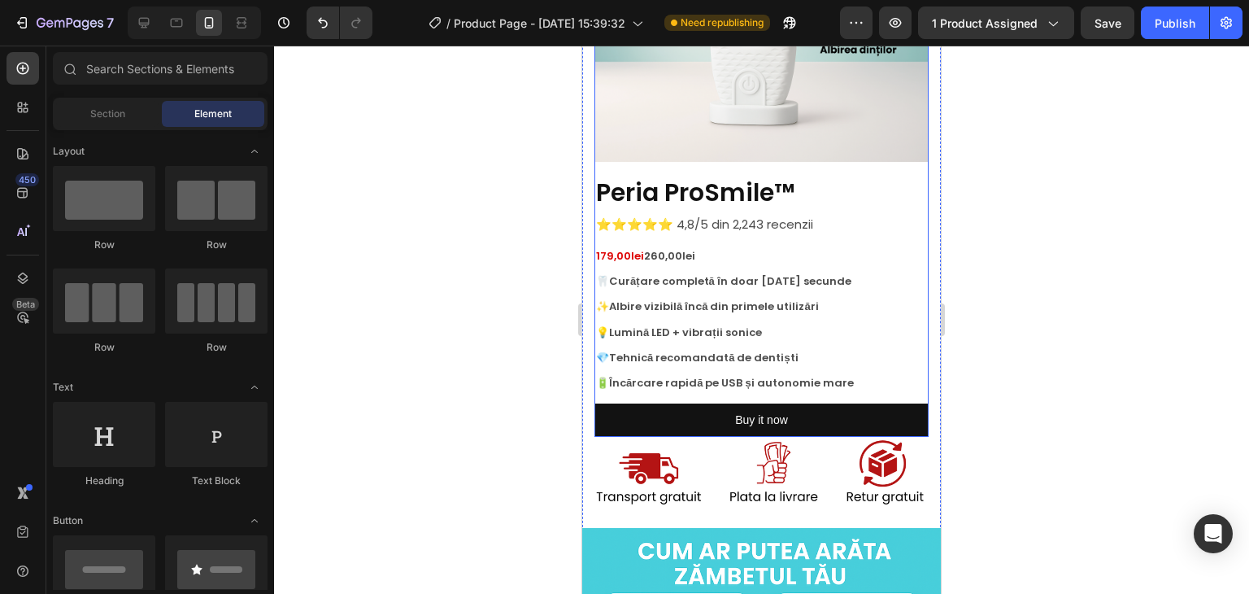
click at [697, 233] on div "⭐⭐⭐⭐⭐ 4,8/5 din 2,243 recenzii Text Block 179,00lei 260,00lei 🦷 Curățare comple…" at bounding box center [762, 323] width 334 height 227
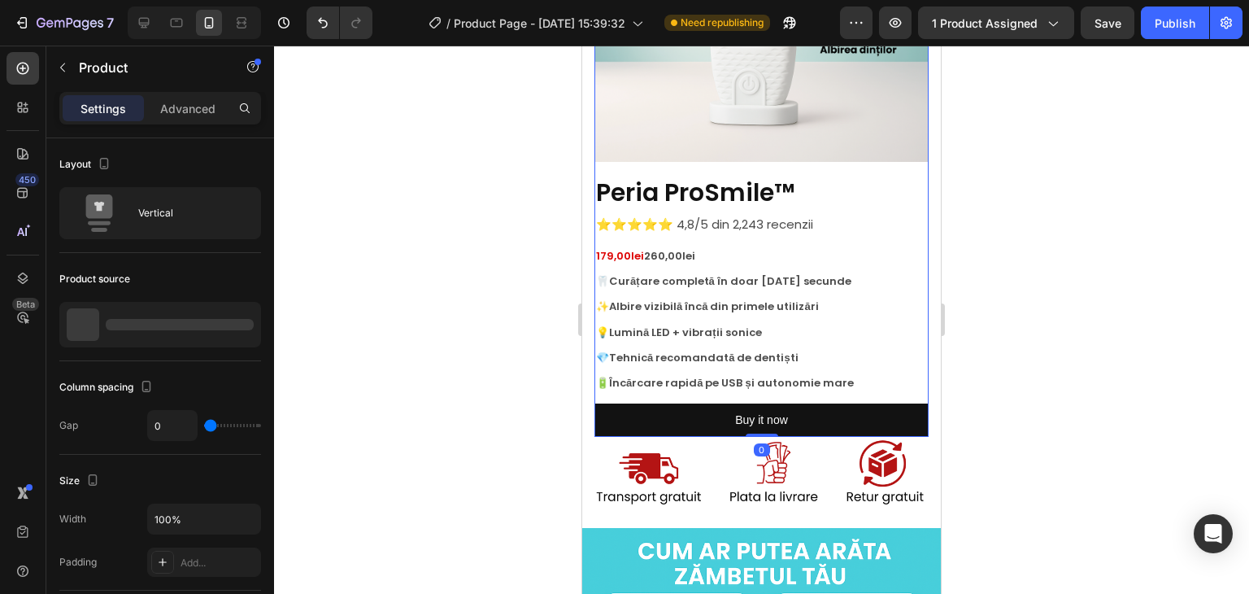
click at [665, 248] on strong "260,00lei" at bounding box center [669, 255] width 51 height 15
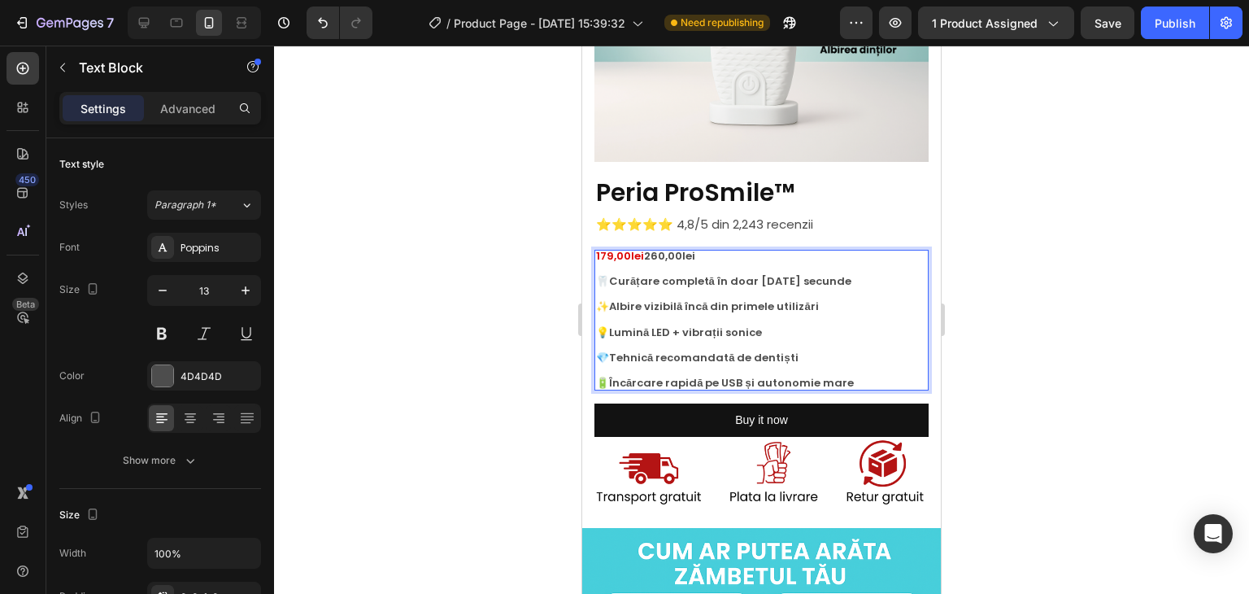
drag, startPoint x: 647, startPoint y: 239, endPoint x: 703, endPoint y: 245, distance: 55.6
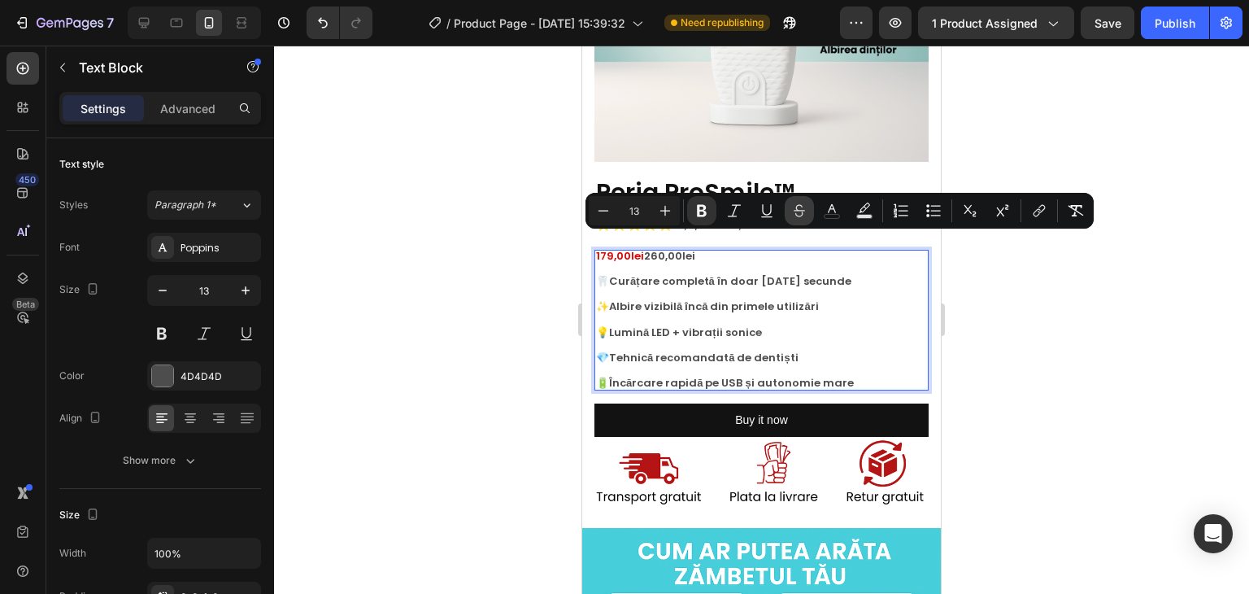
click at [795, 206] on icon "Editor contextual toolbar" at bounding box center [799, 211] width 16 height 16
click at [704, 250] on p "179,00lei 260,00lei" at bounding box center [761, 256] width 331 height 13
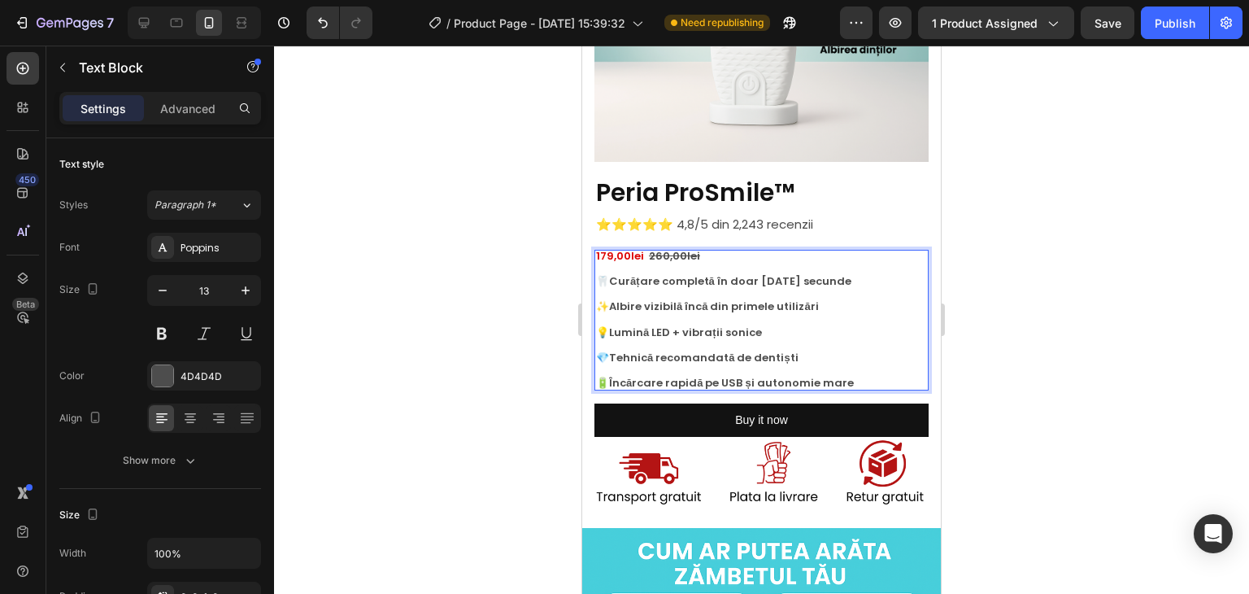
click at [638, 248] on strong "179,00lei" at bounding box center [620, 255] width 48 height 15
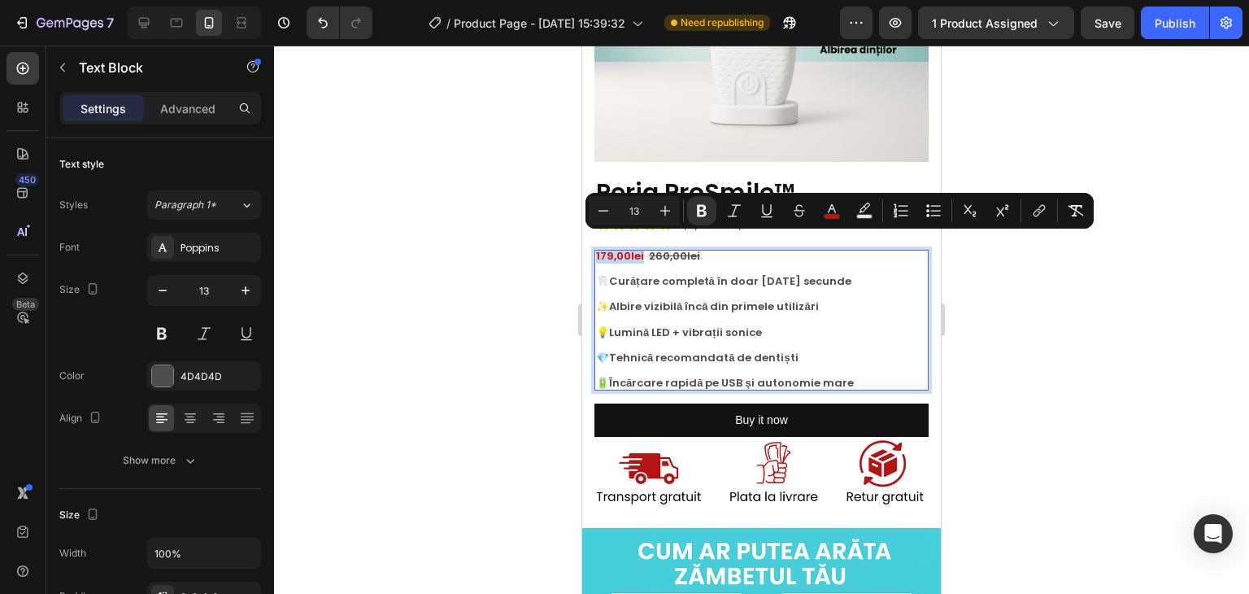
drag, startPoint x: 641, startPoint y: 242, endPoint x: 596, endPoint y: 242, distance: 44.7
click at [669, 211] on icon "Editor contextual toolbar" at bounding box center [665, 211] width 11 height 11
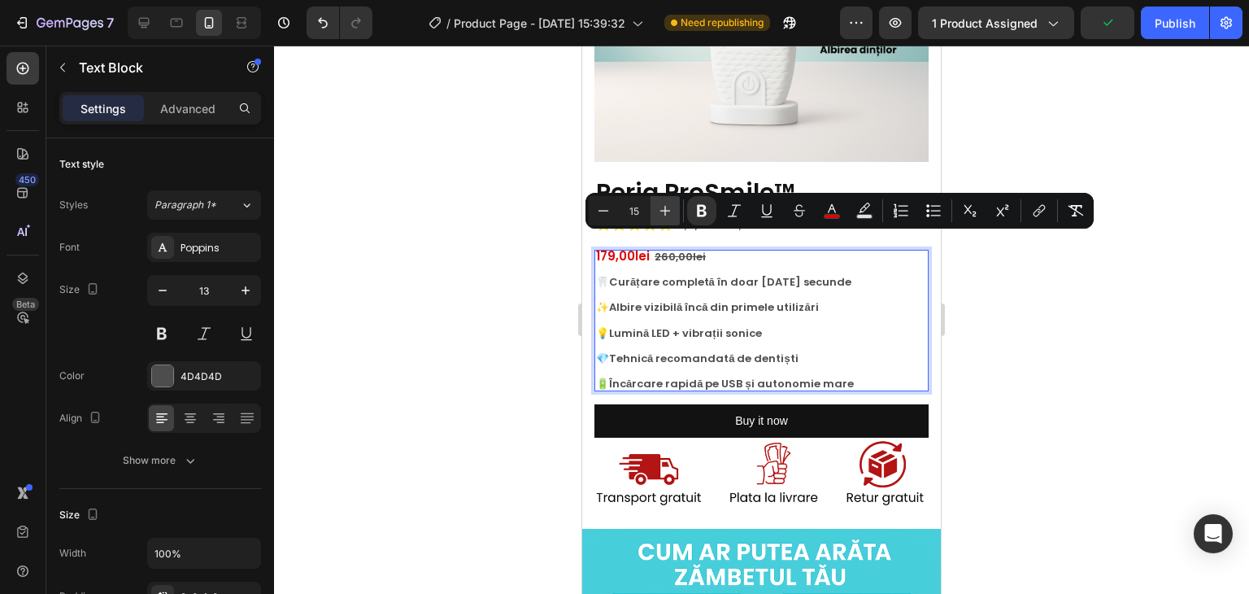
click at [669, 211] on icon "Editor contextual toolbar" at bounding box center [665, 211] width 11 height 11
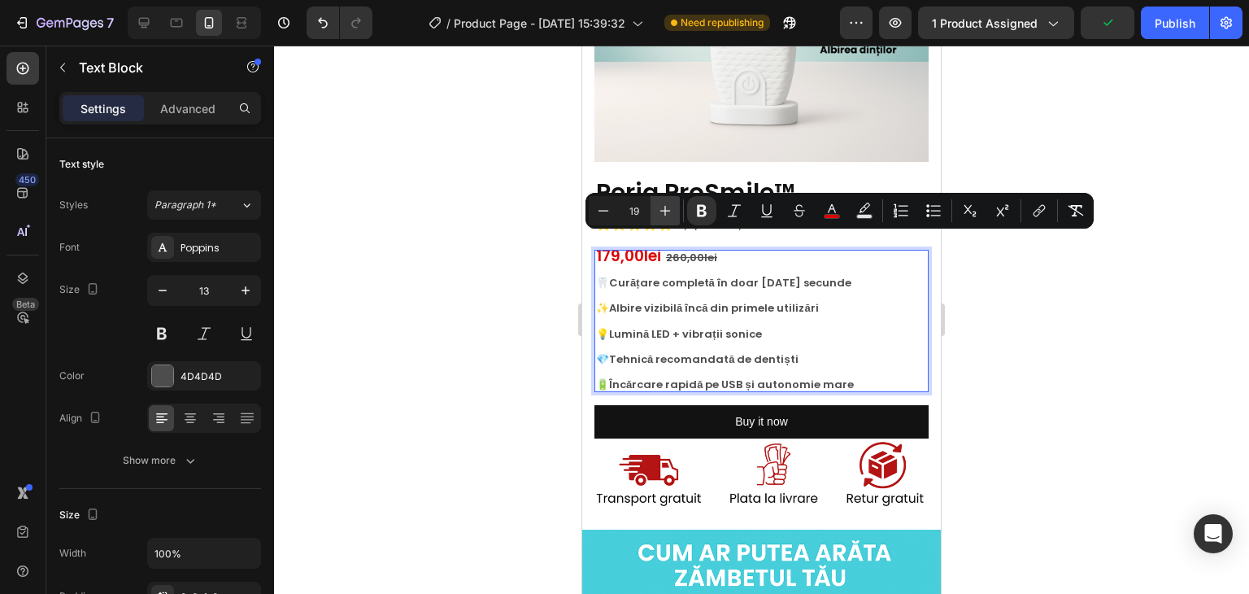
type input "20"
click at [1007, 304] on div at bounding box center [761, 320] width 975 height 548
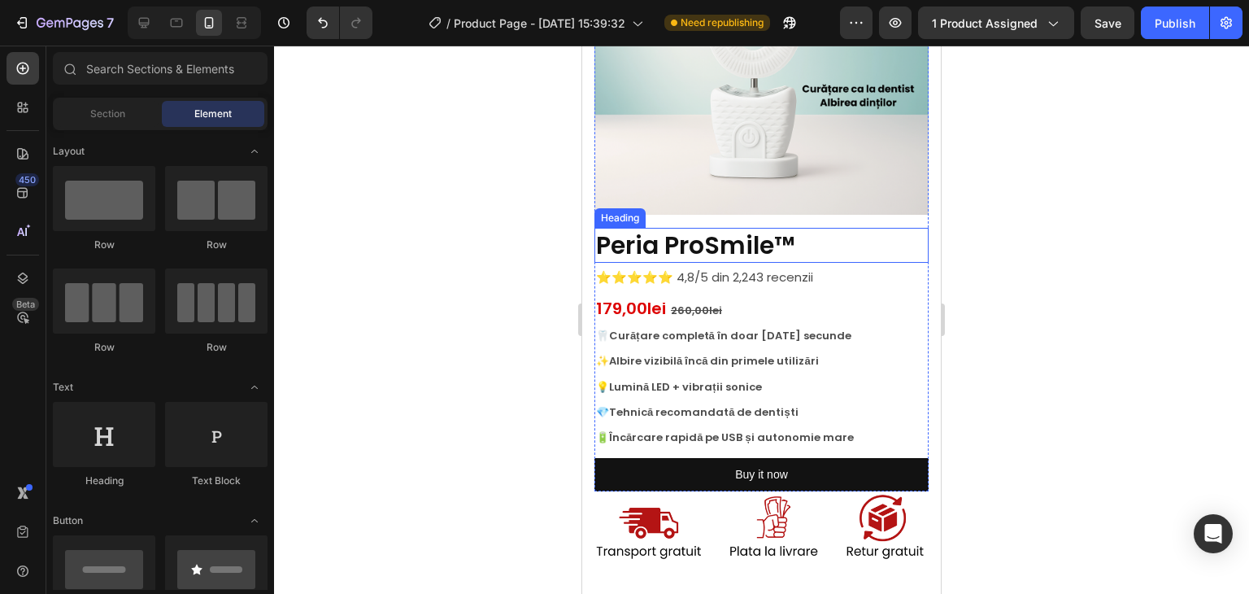
scroll to position [207, 0]
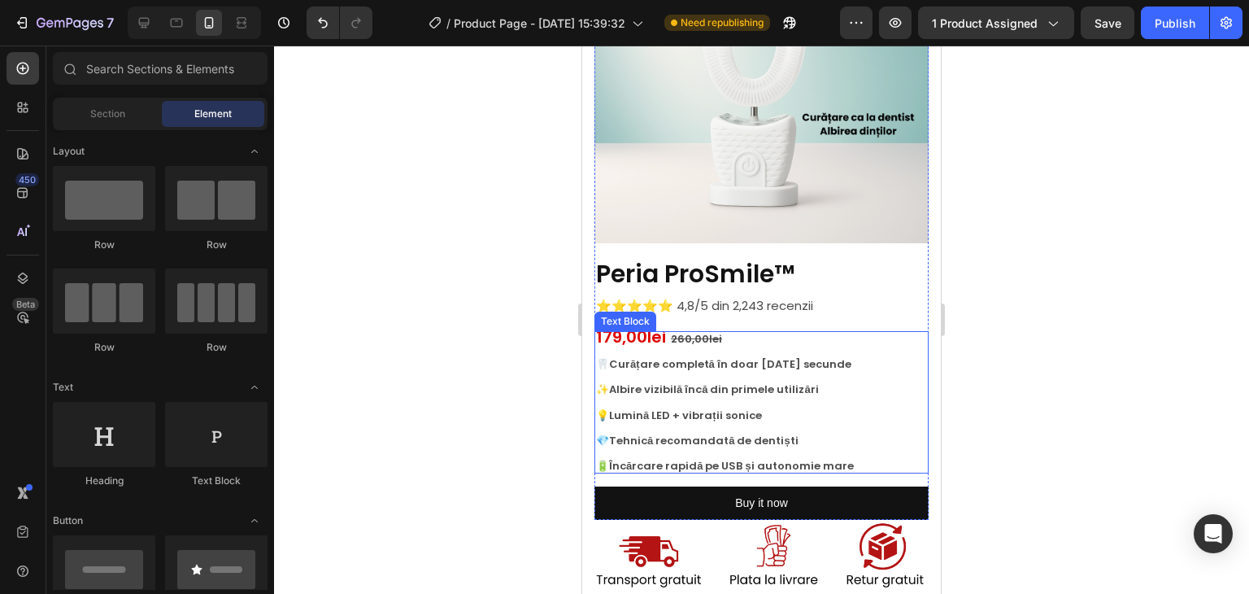
click at [638, 325] on strong "179,00lei" at bounding box center [631, 336] width 70 height 23
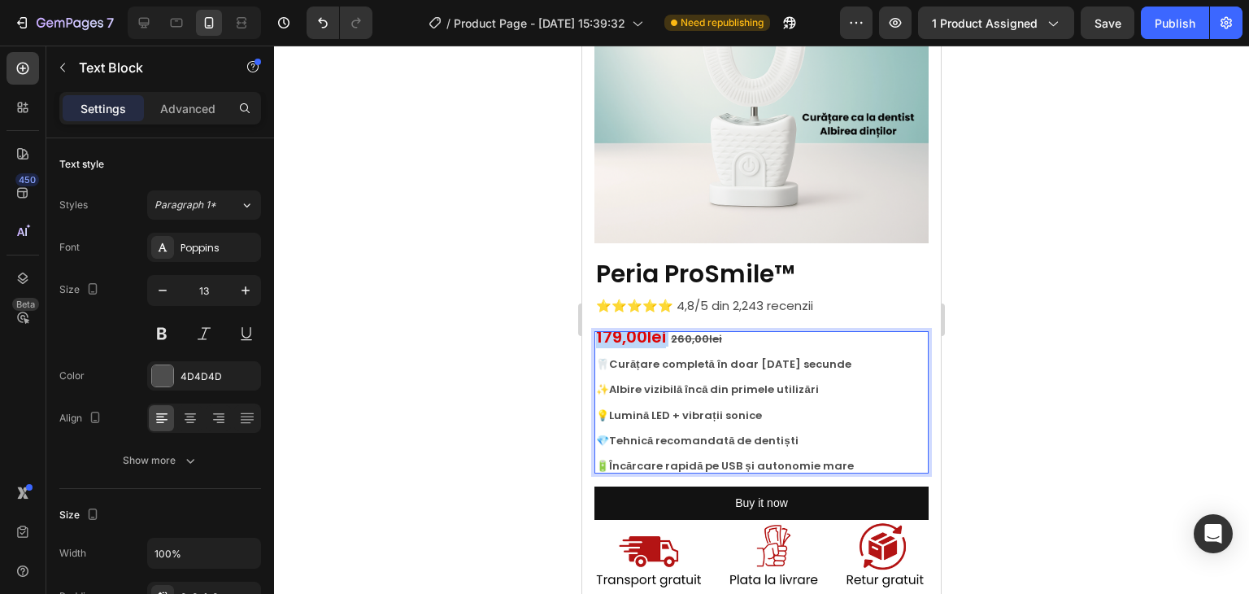
drag, startPoint x: 667, startPoint y: 323, endPoint x: 595, endPoint y: 323, distance: 71.6
click at [596, 331] on p "179,00lei 260,00lei" at bounding box center [761, 338] width 331 height 15
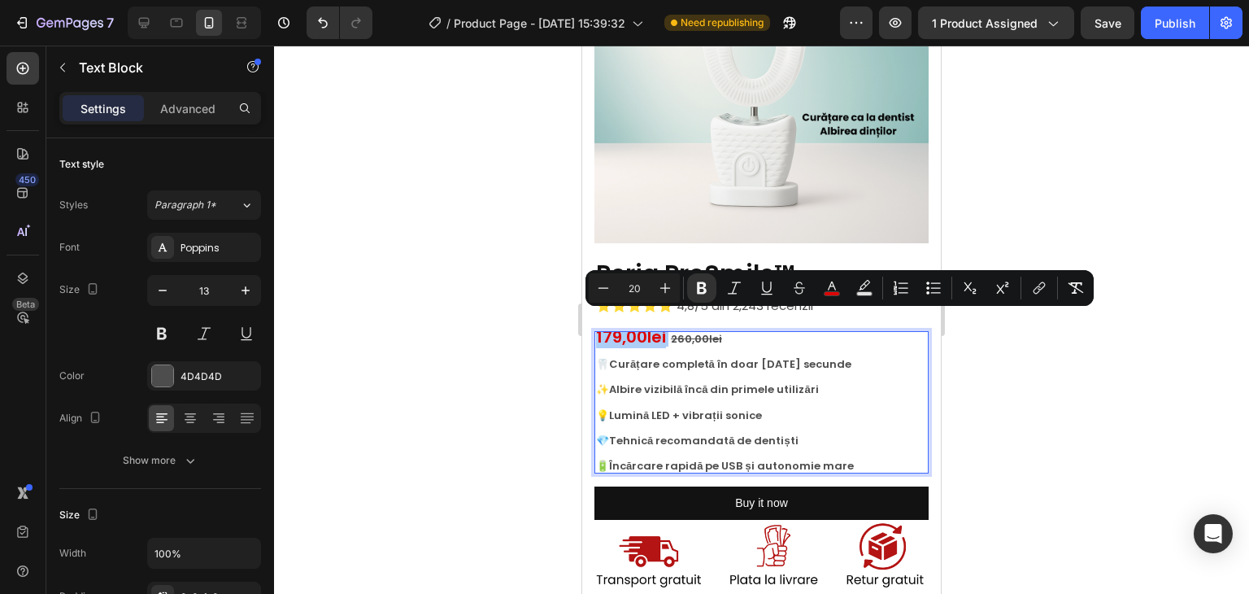
click at [621, 281] on input "20" at bounding box center [634, 288] width 33 height 20
click at [607, 285] on icon "Editor contextual toolbar" at bounding box center [603, 288] width 16 height 16
click at [606, 285] on icon "Editor contextual toolbar" at bounding box center [603, 288] width 16 height 16
type input "18"
click at [1109, 261] on div at bounding box center [761, 320] width 975 height 548
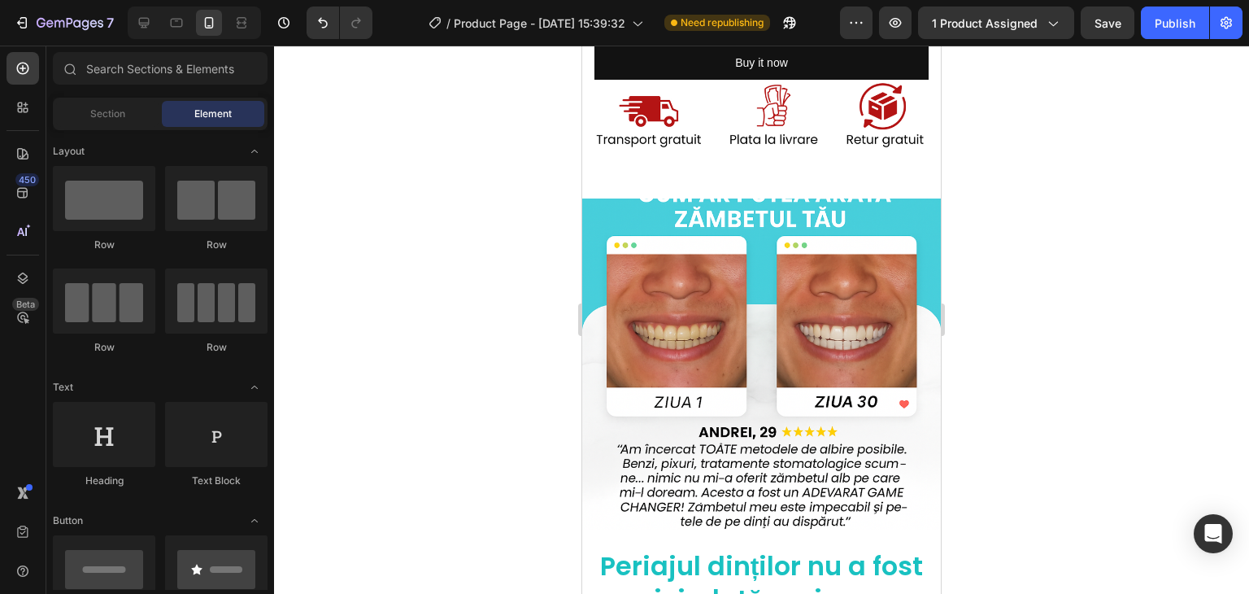
scroll to position [740, 0]
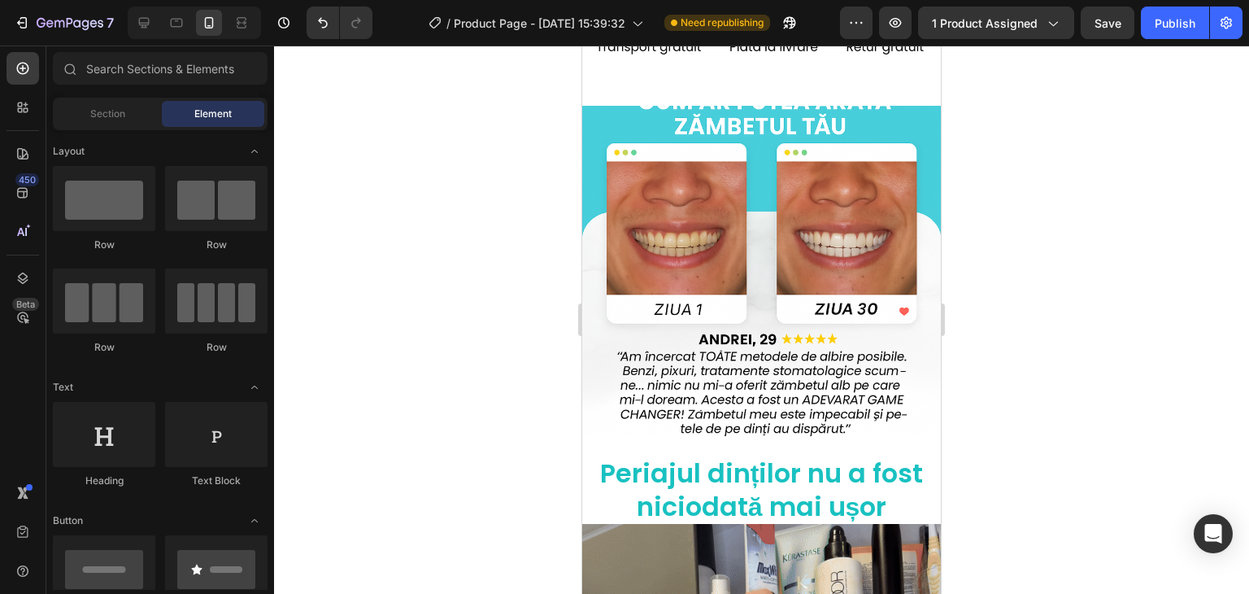
drag, startPoint x: 933, startPoint y: 102, endPoint x: 1695, endPoint y: 50, distance: 763.9
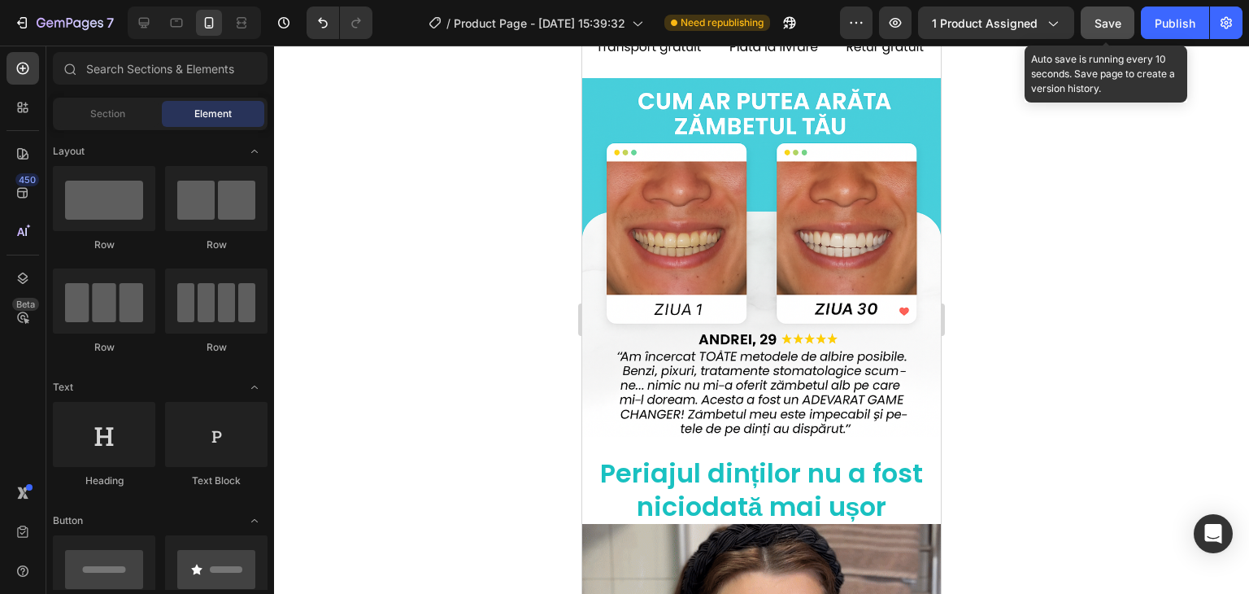
click at [1111, 20] on span "Save" at bounding box center [1108, 23] width 27 height 14
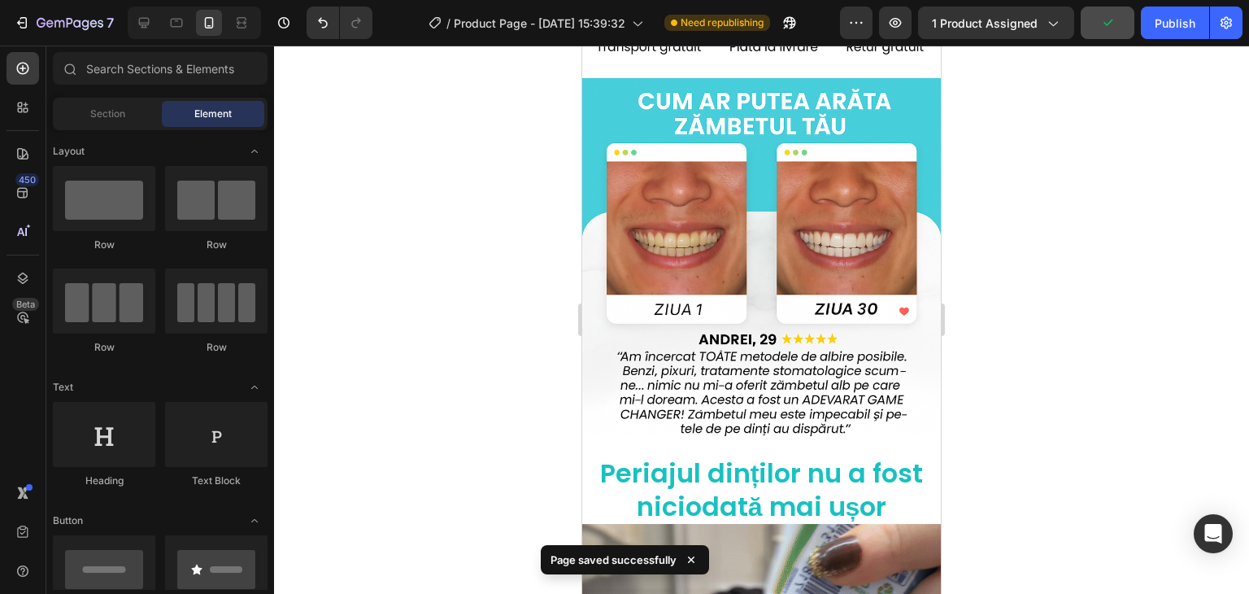
click at [1161, 40] on div "7 Version history / Product Page - [DATE] 15:39:32 Need republishing Preview 1 …" at bounding box center [624, 23] width 1249 height 46
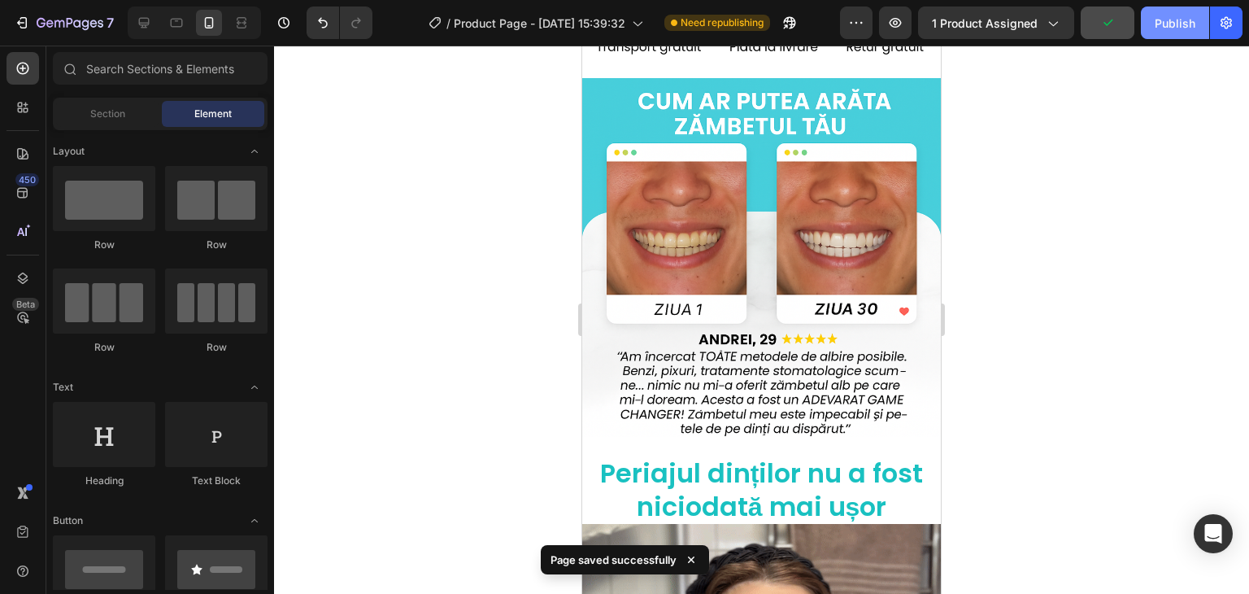
click at [1161, 30] on div "Publish" at bounding box center [1175, 23] width 41 height 17
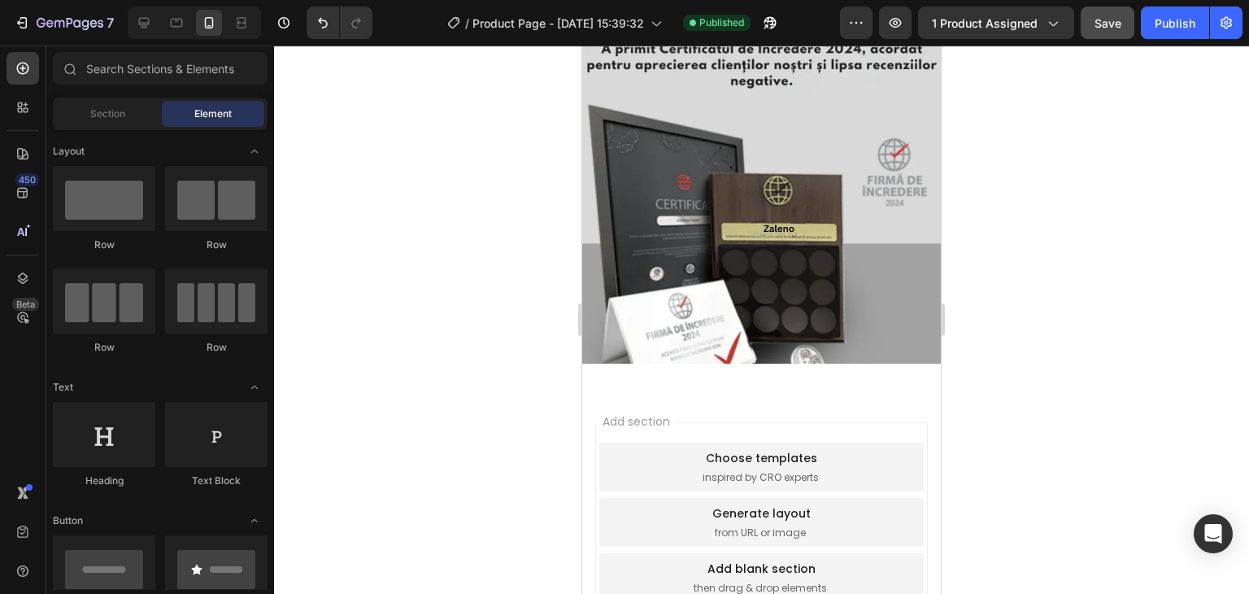
scroll to position [4682, 0]
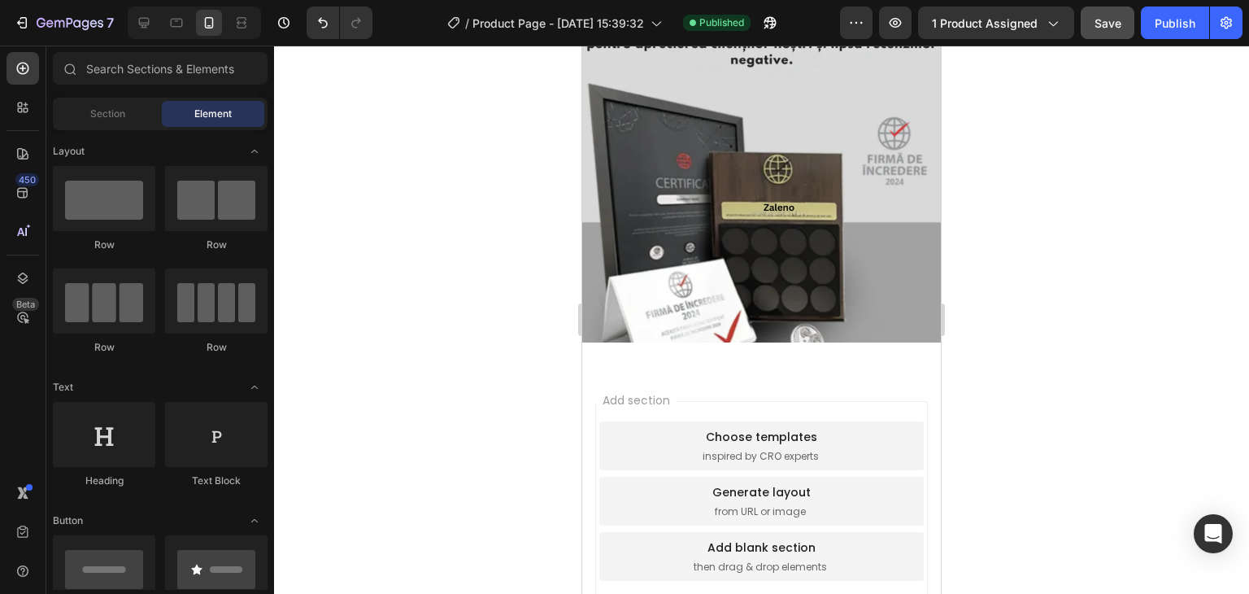
drag, startPoint x: 939, startPoint y: 143, endPoint x: 1573, endPoint y: 521, distance: 738.6
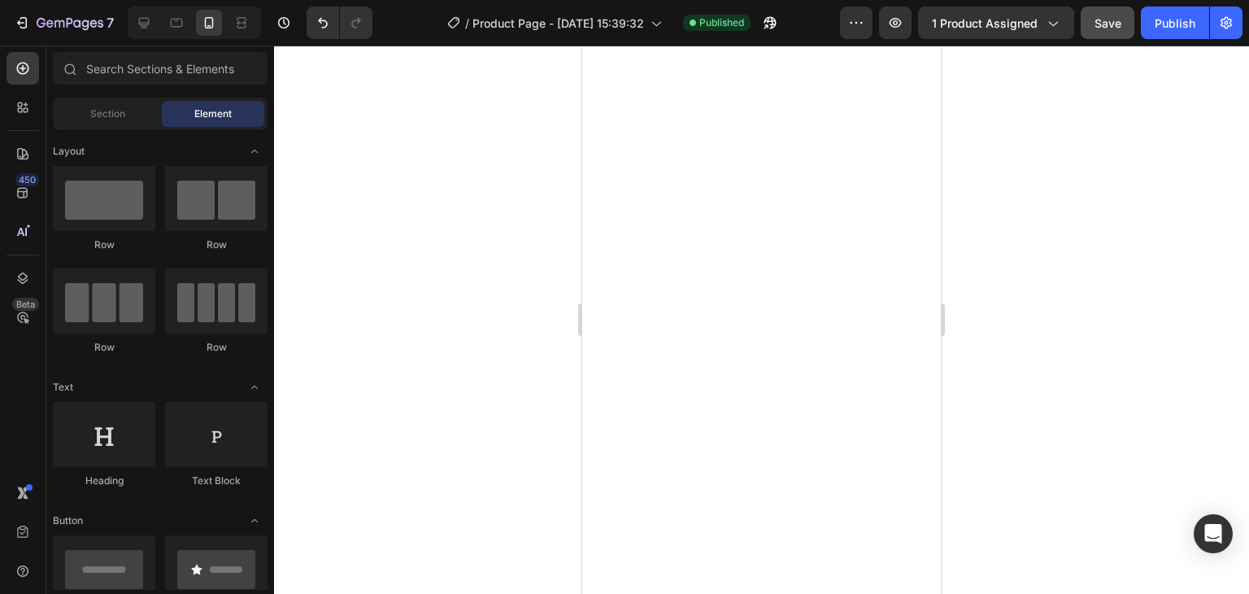
scroll to position [1975, 0]
click at [953, 258] on div at bounding box center [761, 320] width 975 height 548
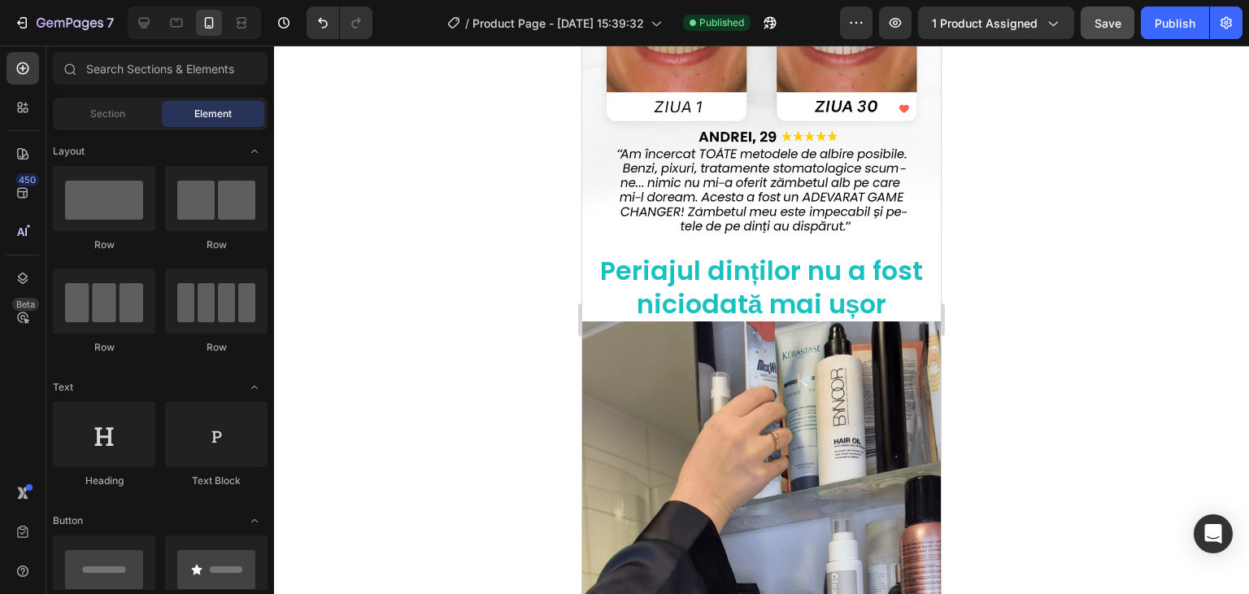
scroll to position [324, 0]
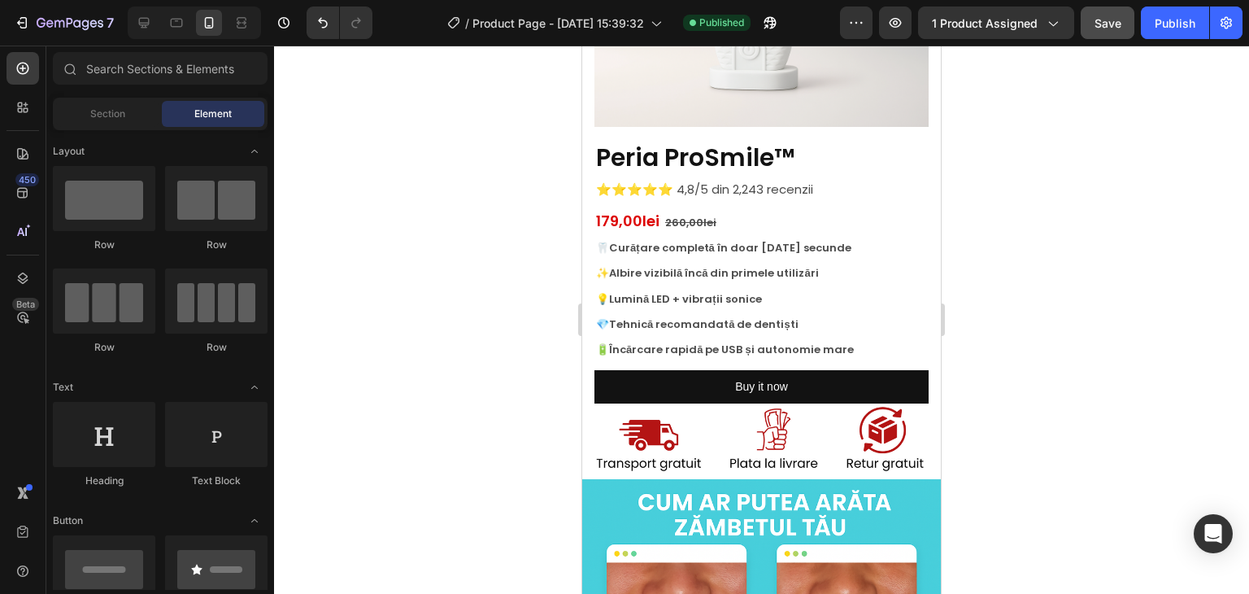
drag, startPoint x: 933, startPoint y: 246, endPoint x: 1514, endPoint y: 50, distance: 612.9
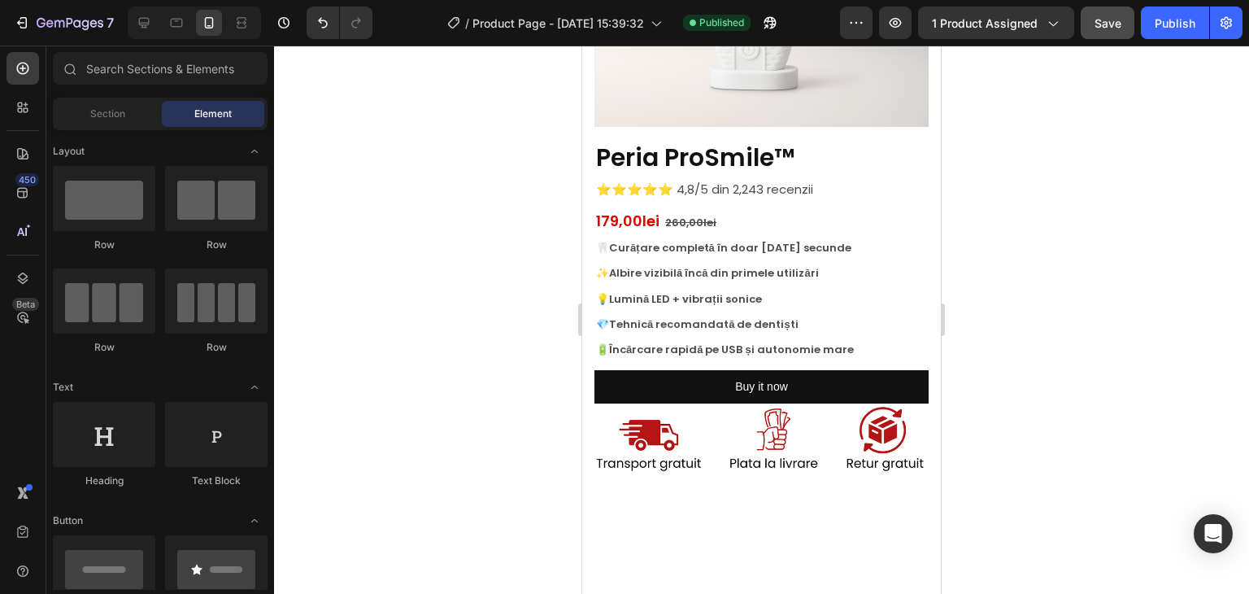
scroll to position [0, 0]
